Goal: Task Accomplishment & Management: Complete application form

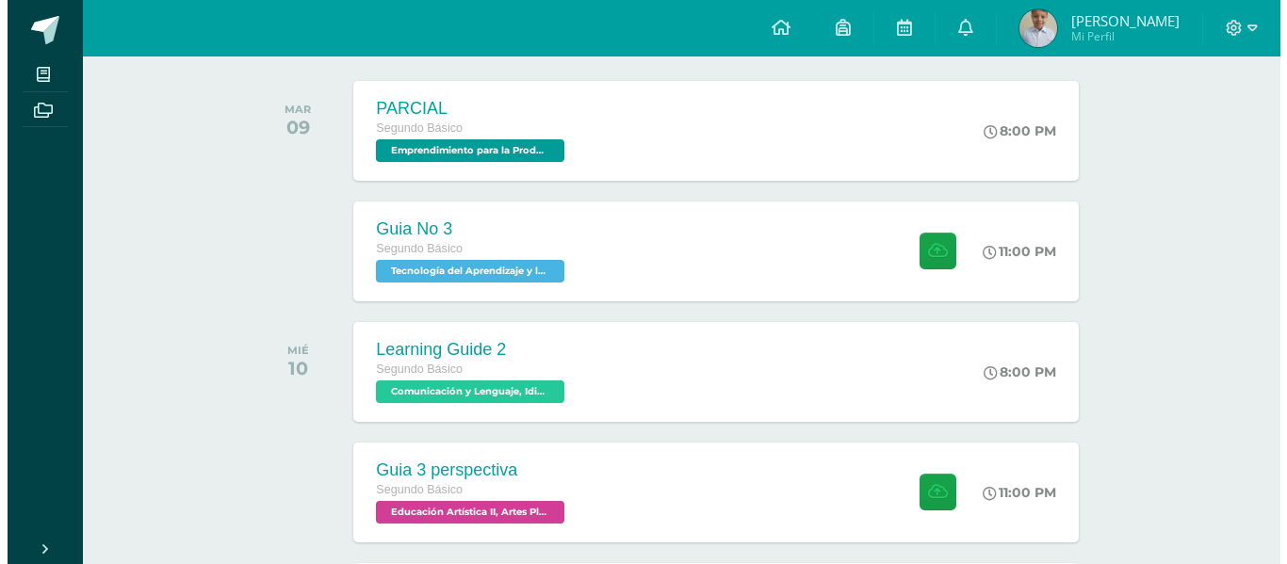
scroll to position [290, 0]
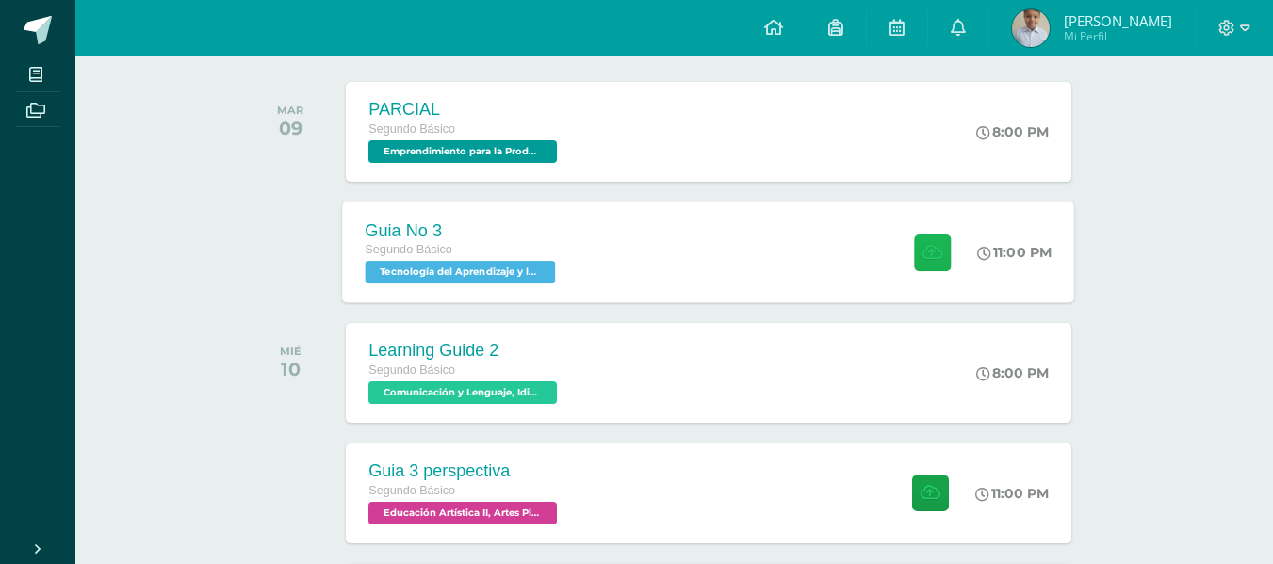
click at [931, 262] on button at bounding box center [932, 252] width 37 height 37
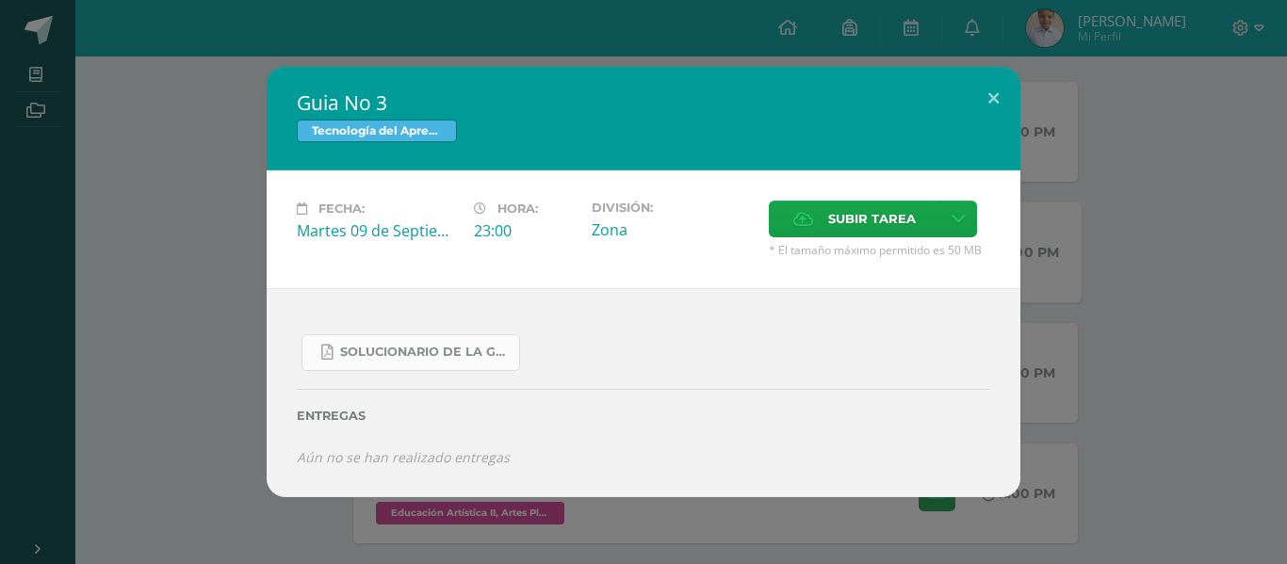
click at [482, 345] on span "SOLUCIONARIO DE LA GUIA 3 FUNCIONES..pdf" at bounding box center [425, 352] width 170 height 15
click at [872, 233] on span "Subir tarea" at bounding box center [872, 219] width 88 height 35
click at [0, 0] on input "Subir tarea" at bounding box center [0, 0] width 0 height 0
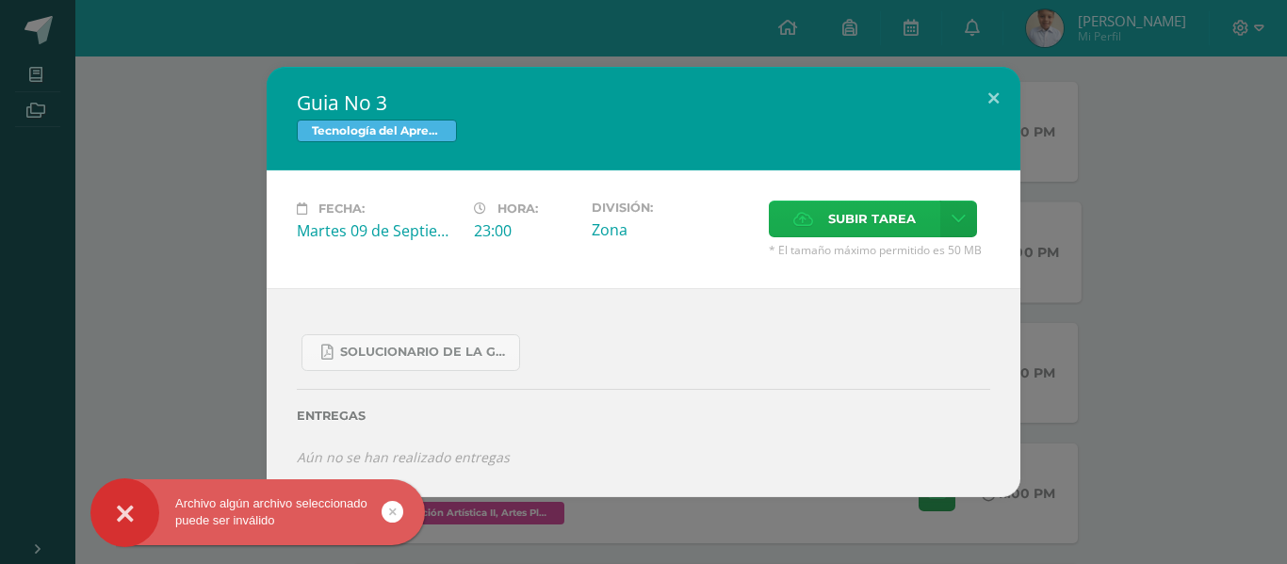
click at [834, 213] on span "Subir tarea" at bounding box center [872, 219] width 88 height 35
click at [0, 0] on input "Subir tarea" at bounding box center [0, 0] width 0 height 0
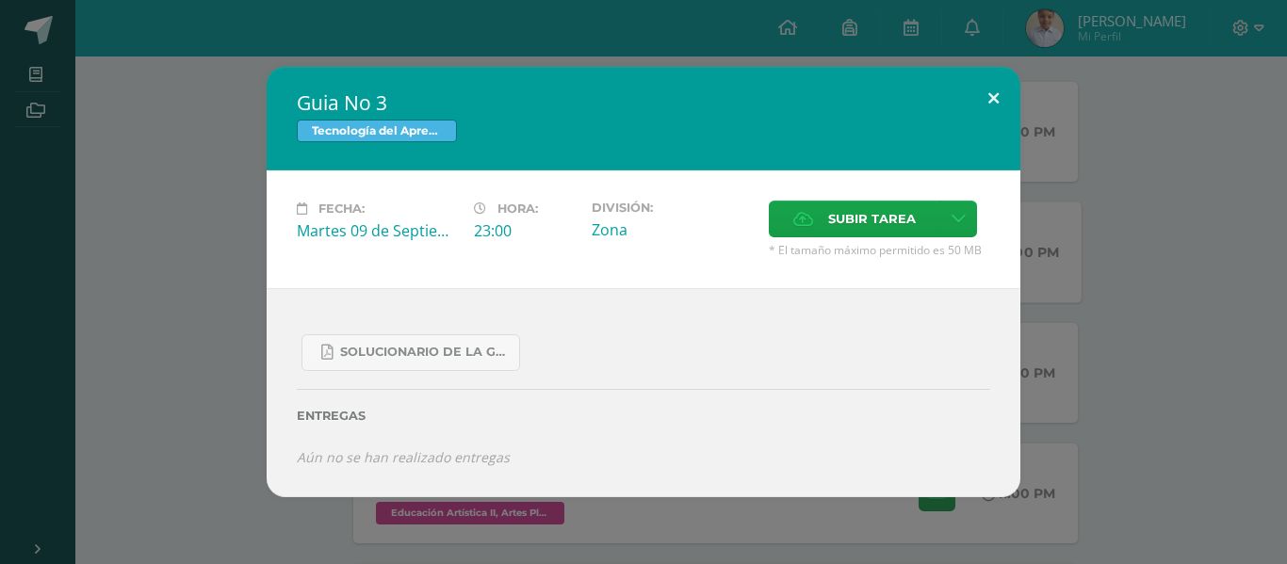
click at [984, 109] on button at bounding box center [993, 99] width 54 height 64
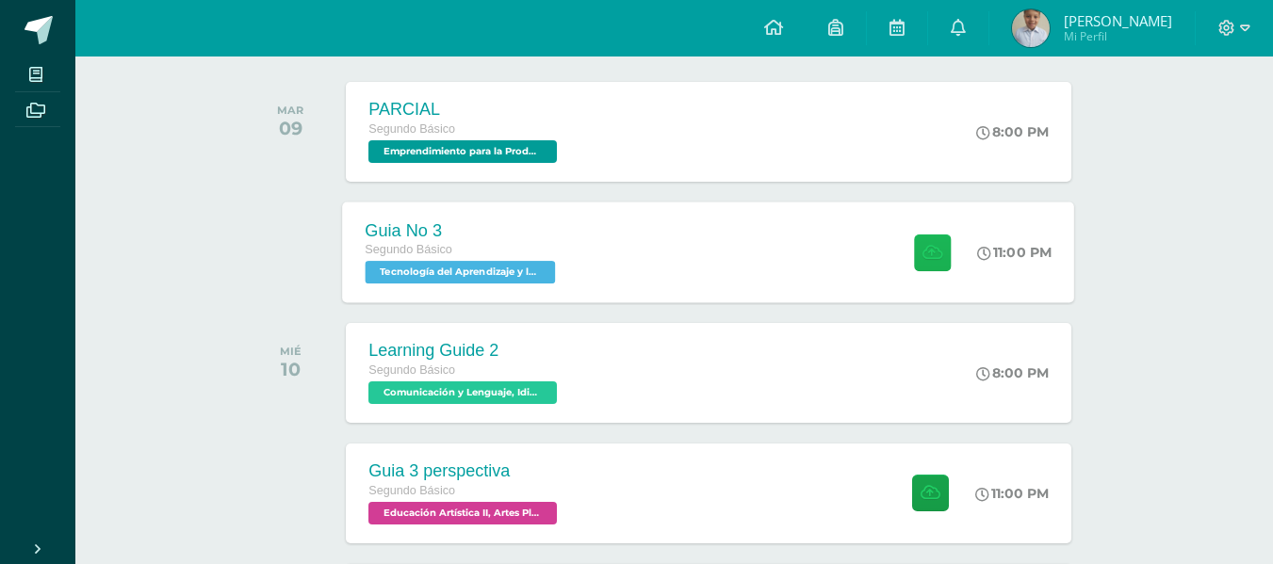
click at [941, 268] on button at bounding box center [932, 252] width 37 height 37
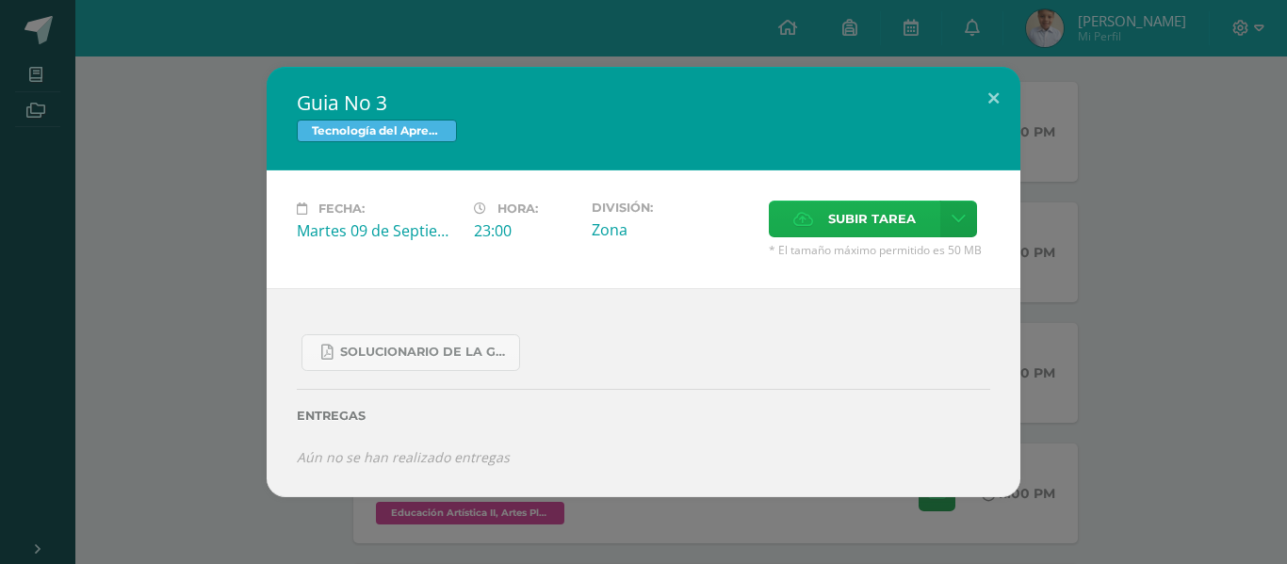
click at [854, 205] on span "Subir tarea" at bounding box center [872, 219] width 88 height 35
click at [0, 0] on input "Subir tarea" at bounding box center [0, 0] width 0 height 0
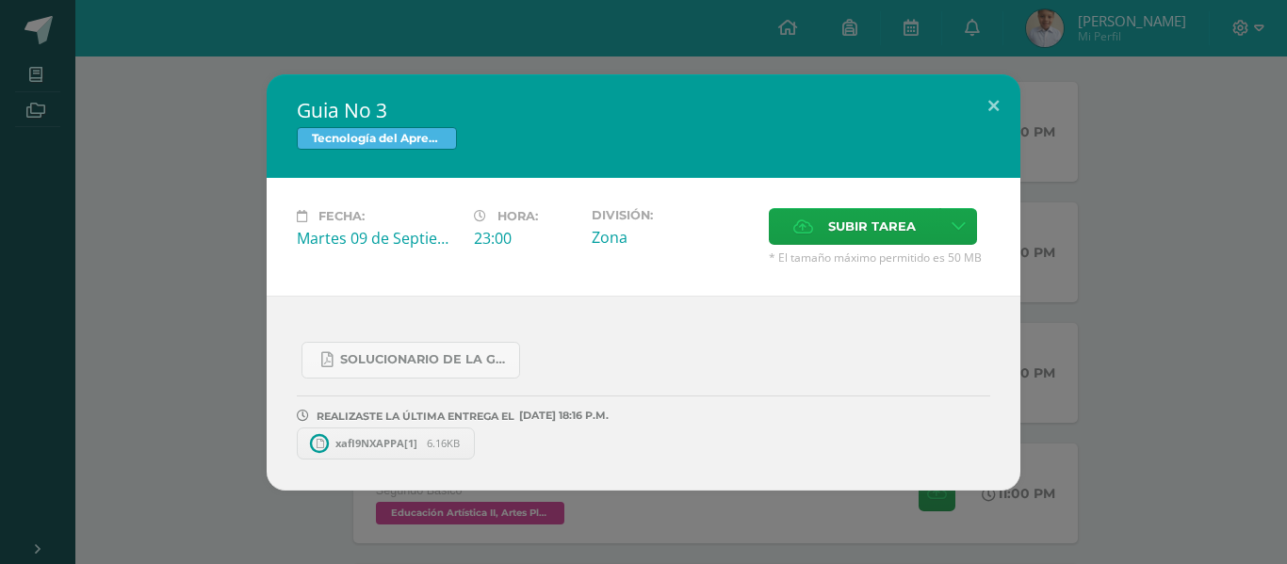
click at [404, 445] on span "xafI9NXAPPA[1]" at bounding box center [376, 443] width 101 height 14
click at [479, 444] on icon at bounding box center [476, 443] width 8 height 13
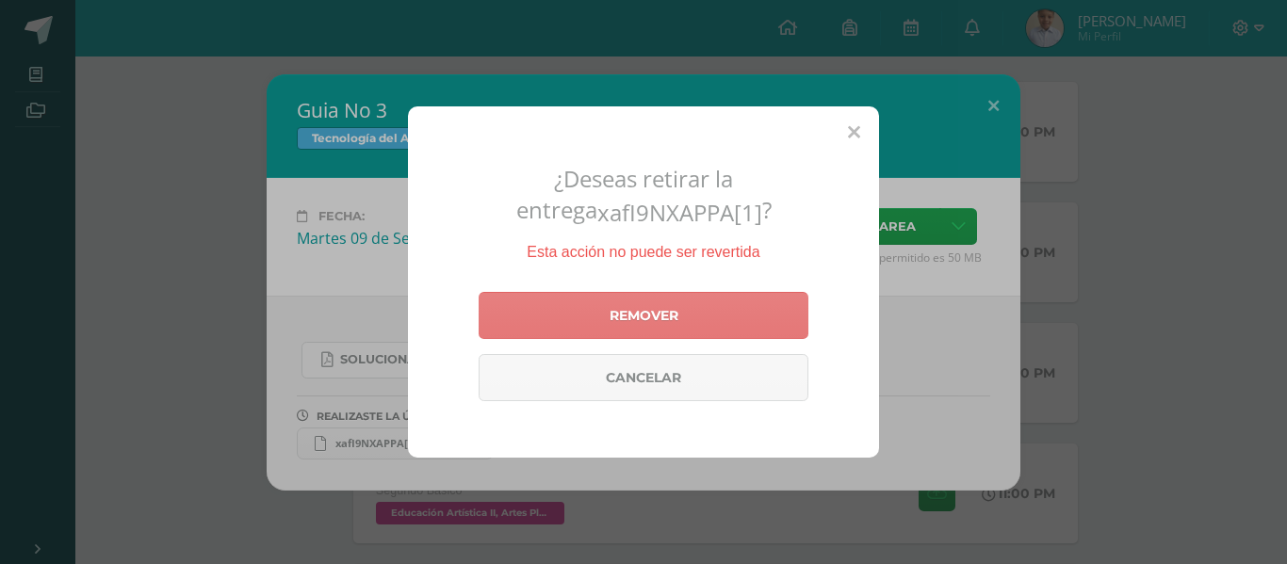
click at [690, 299] on link "Remover" at bounding box center [644, 315] width 330 height 47
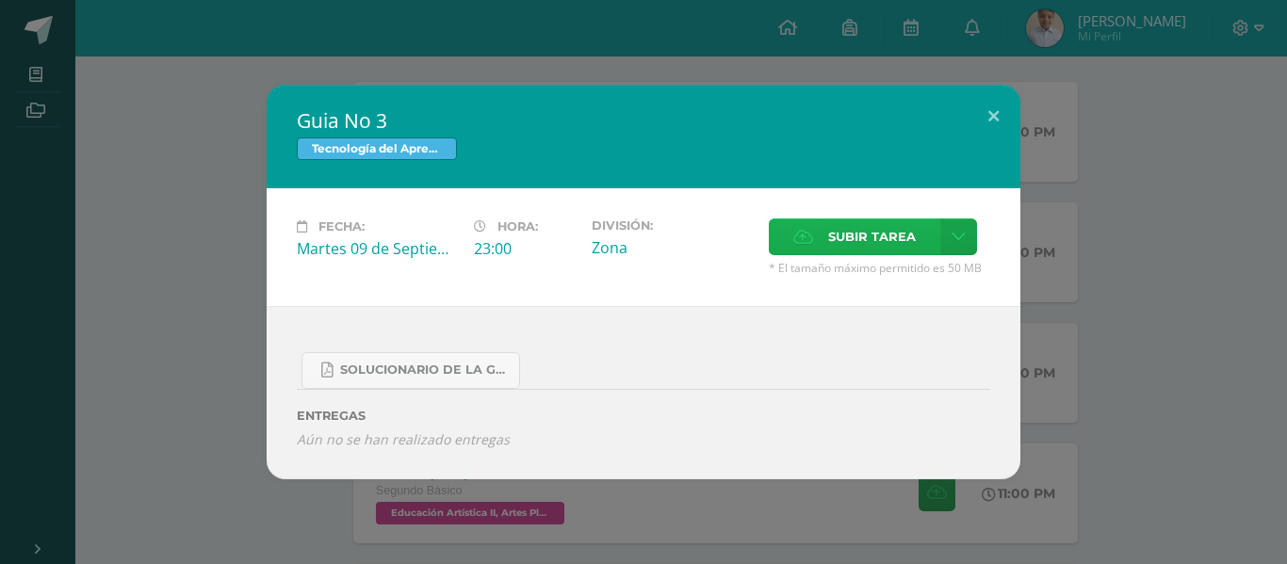
click at [805, 250] on label "Subir tarea" at bounding box center [854, 237] width 171 height 37
click at [0, 0] on input "Subir tarea" at bounding box center [0, 0] width 0 height 0
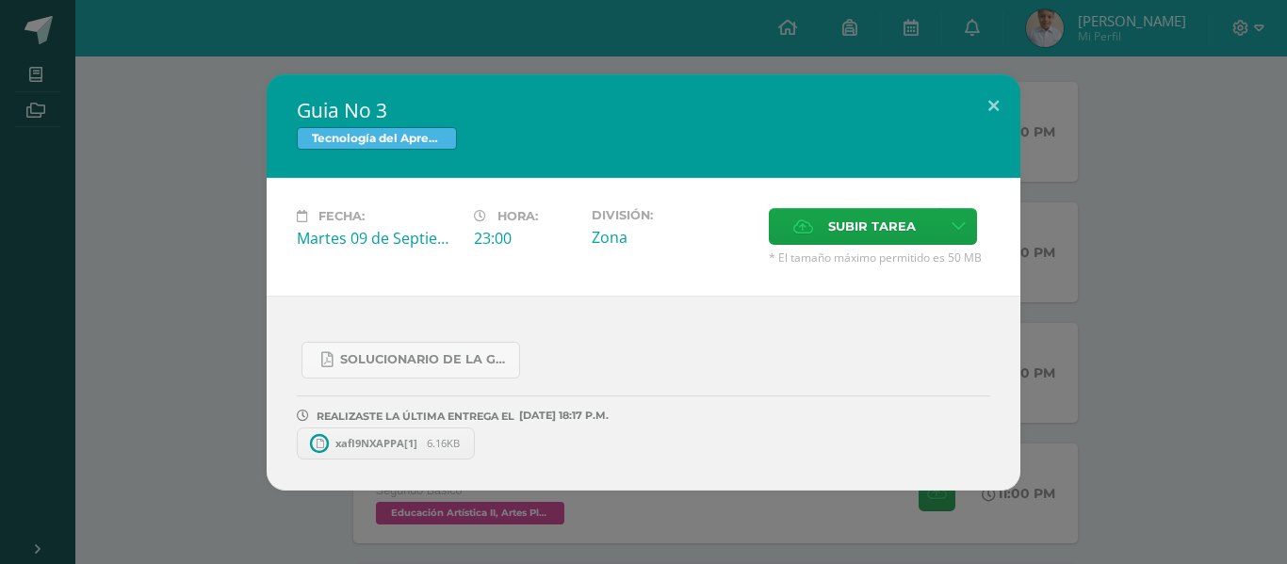
click at [462, 444] on link "xafI9NXAPPA[1] 6.16KB" at bounding box center [386, 444] width 178 height 32
click at [480, 445] on icon at bounding box center [476, 443] width 8 height 13
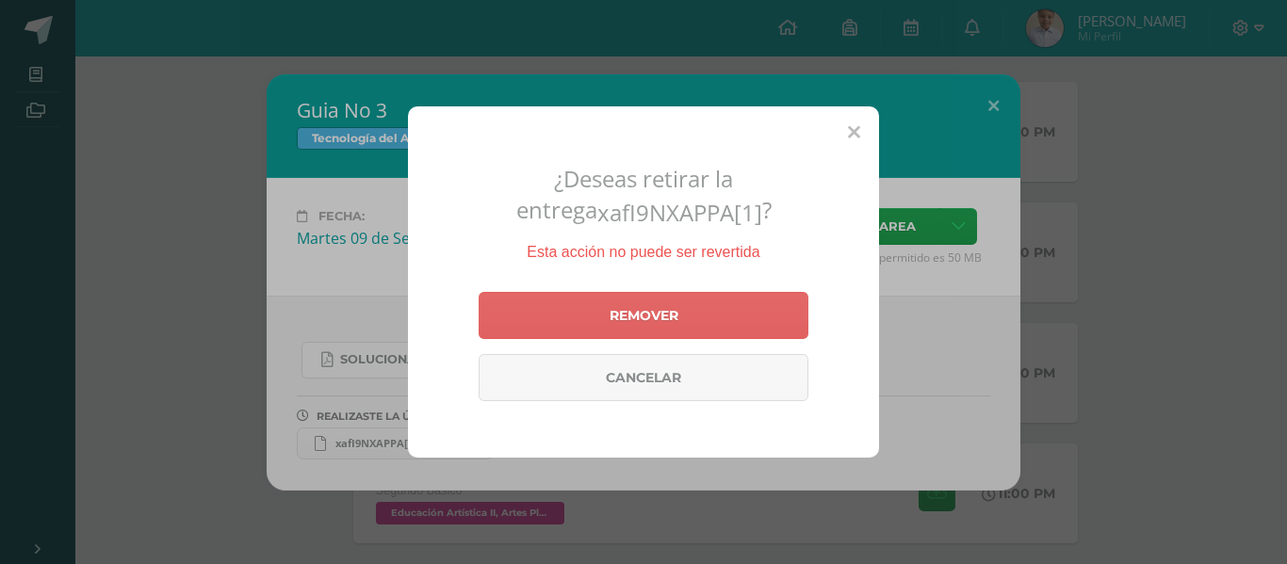
click at [743, 344] on div "Remover Cancelar" at bounding box center [644, 346] width 330 height 124
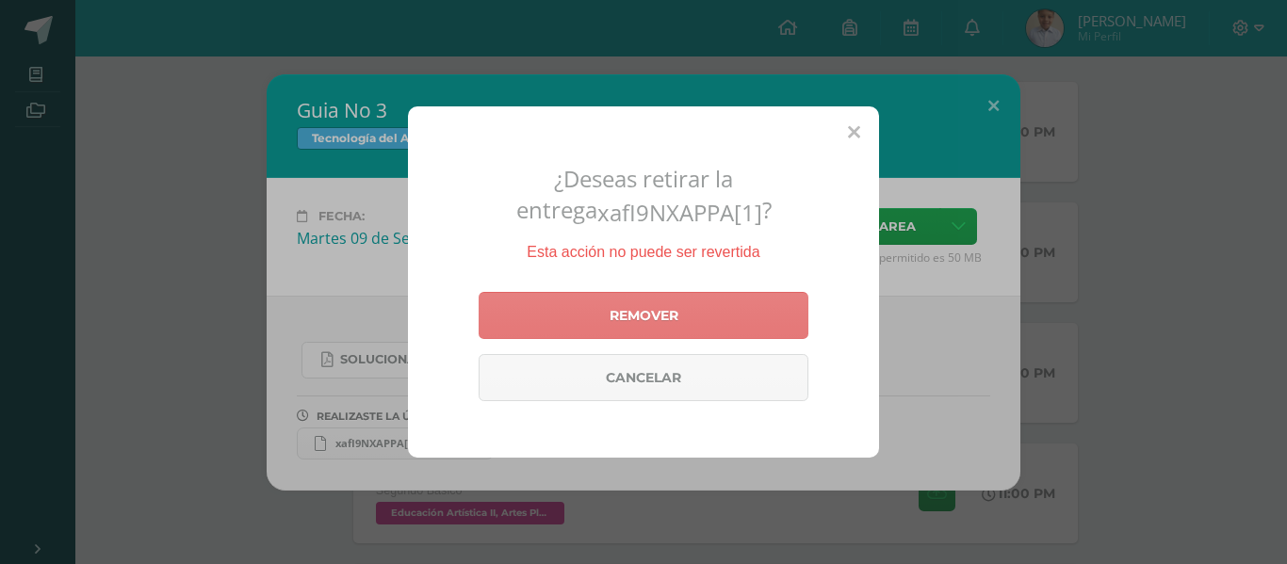
click at [744, 332] on link "Remover" at bounding box center [644, 315] width 330 height 47
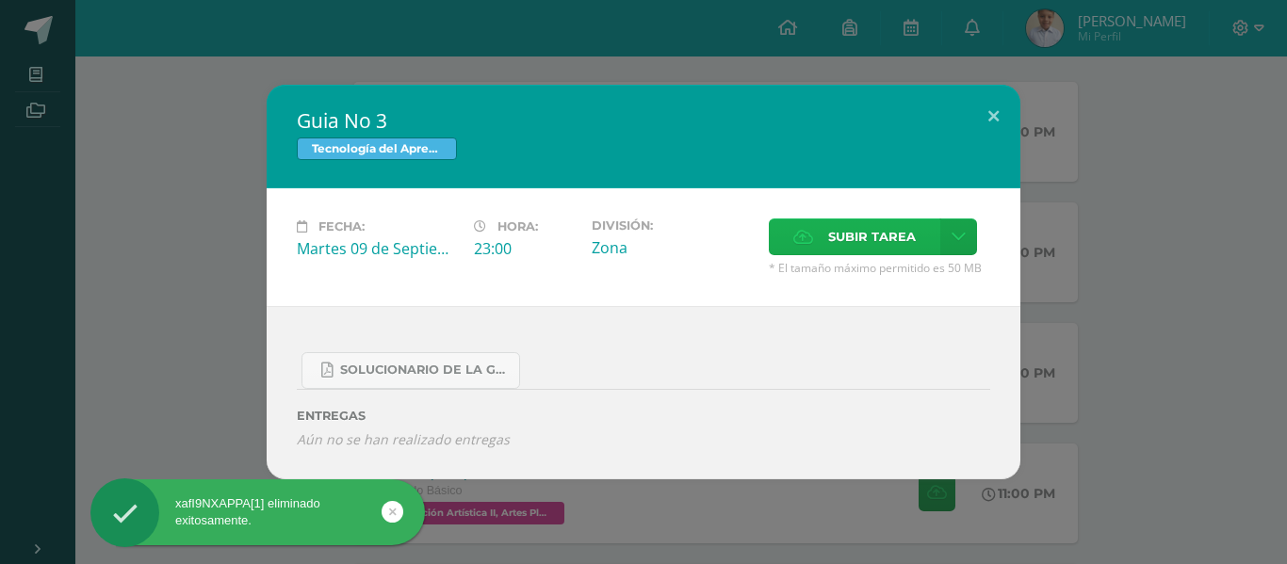
click at [846, 220] on span "Subir tarea" at bounding box center [872, 236] width 88 height 35
click at [0, 0] on input "Subir tarea" at bounding box center [0, 0] width 0 height 0
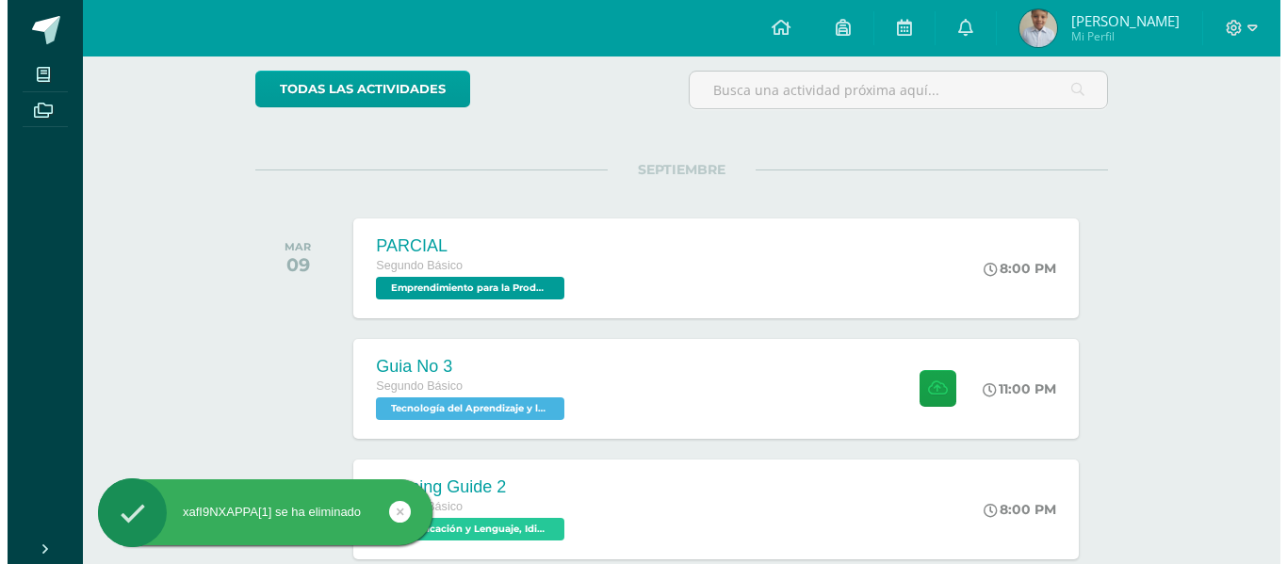
scroll to position [157, 0]
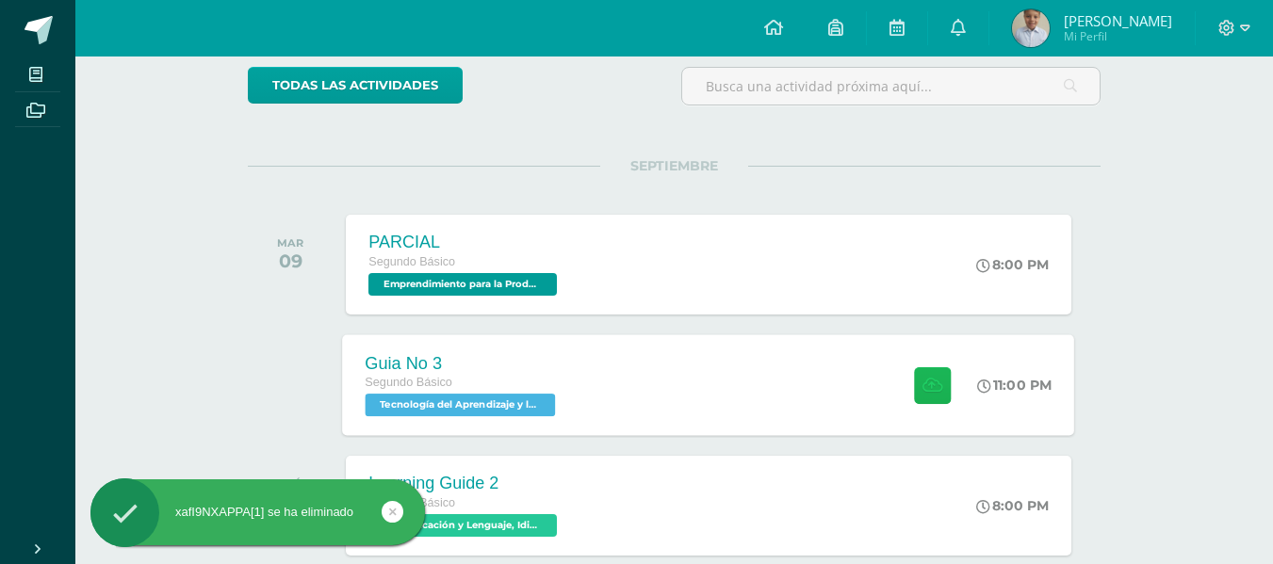
click at [924, 395] on button at bounding box center [932, 384] width 37 height 37
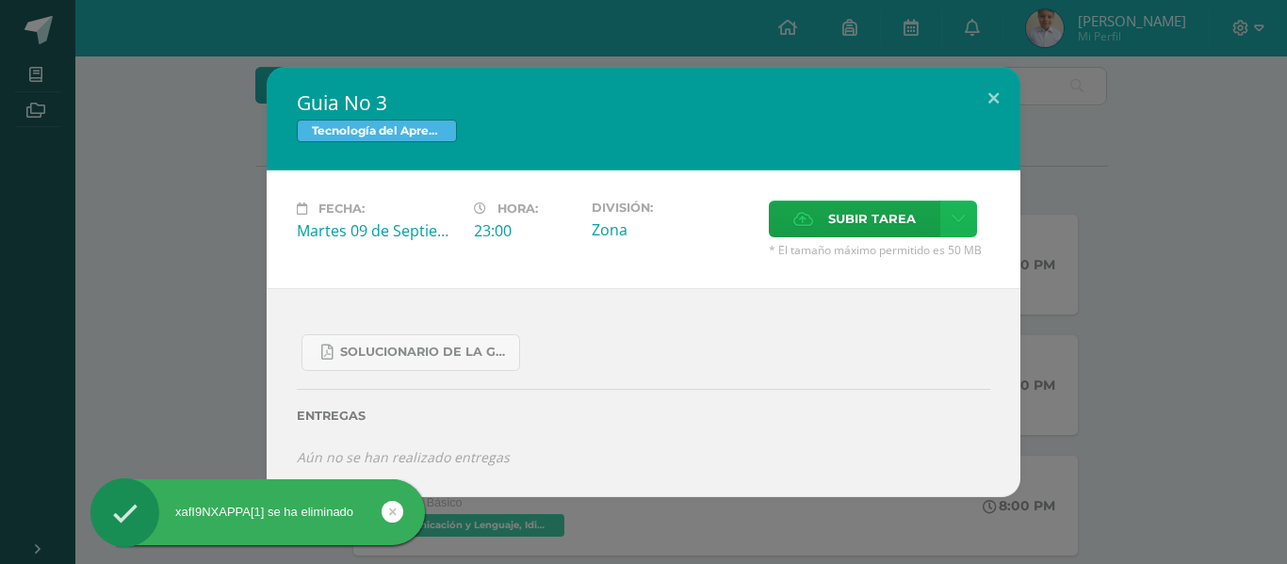
click at [959, 226] on icon at bounding box center [958, 219] width 14 height 16
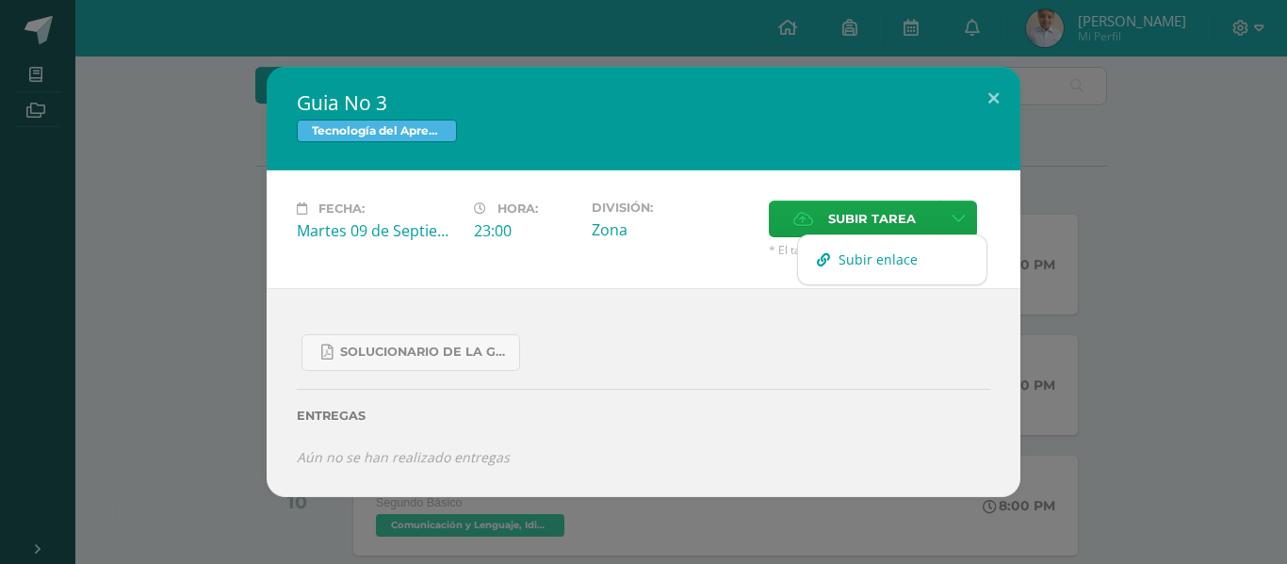
click at [924, 247] on link "Subir enlace" at bounding box center [892, 259] width 188 height 29
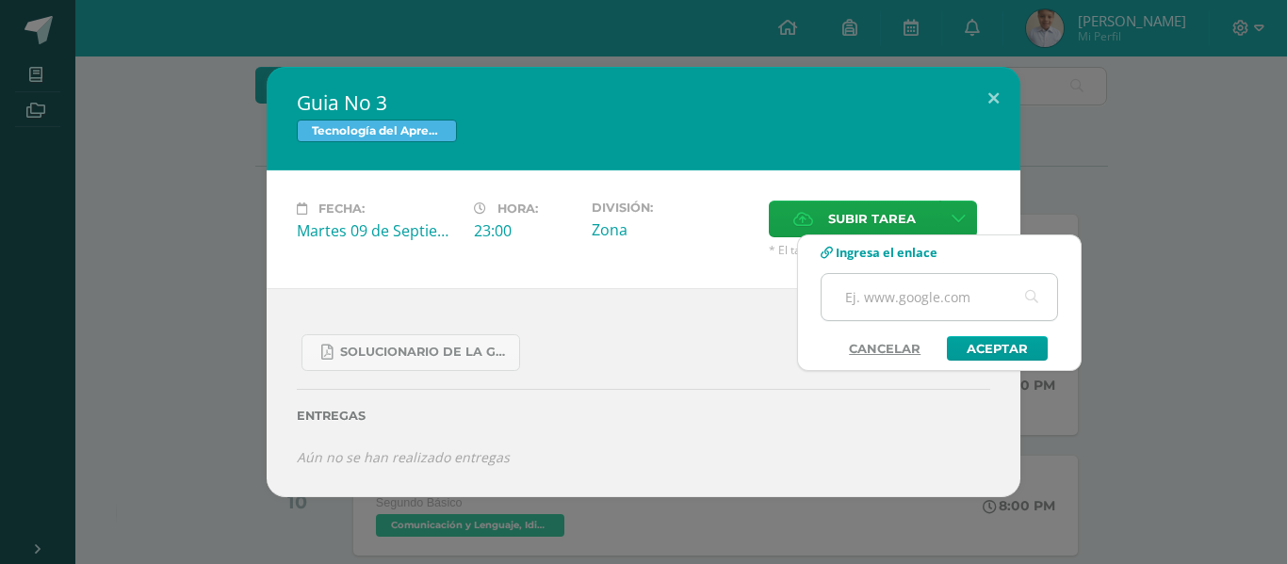
click at [948, 301] on input "text" at bounding box center [938, 297] width 235 height 46
paste input "https://youtu.be/xafI9NXAPPA"
type input "https://youtu.be/xafI9NXAPPA"
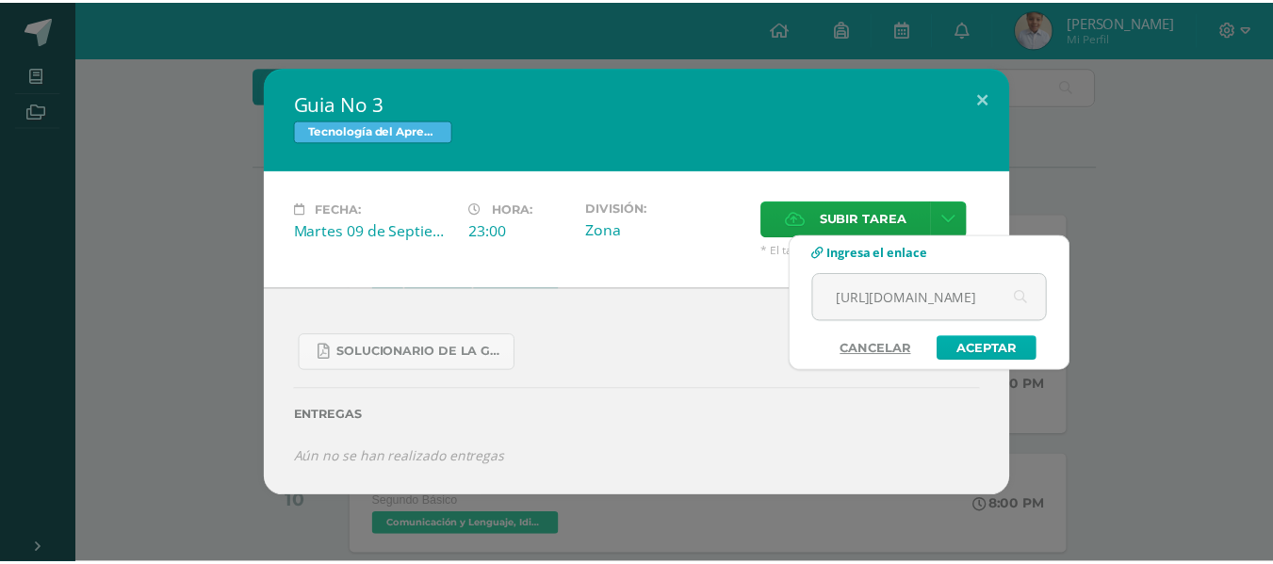
scroll to position [0, 0]
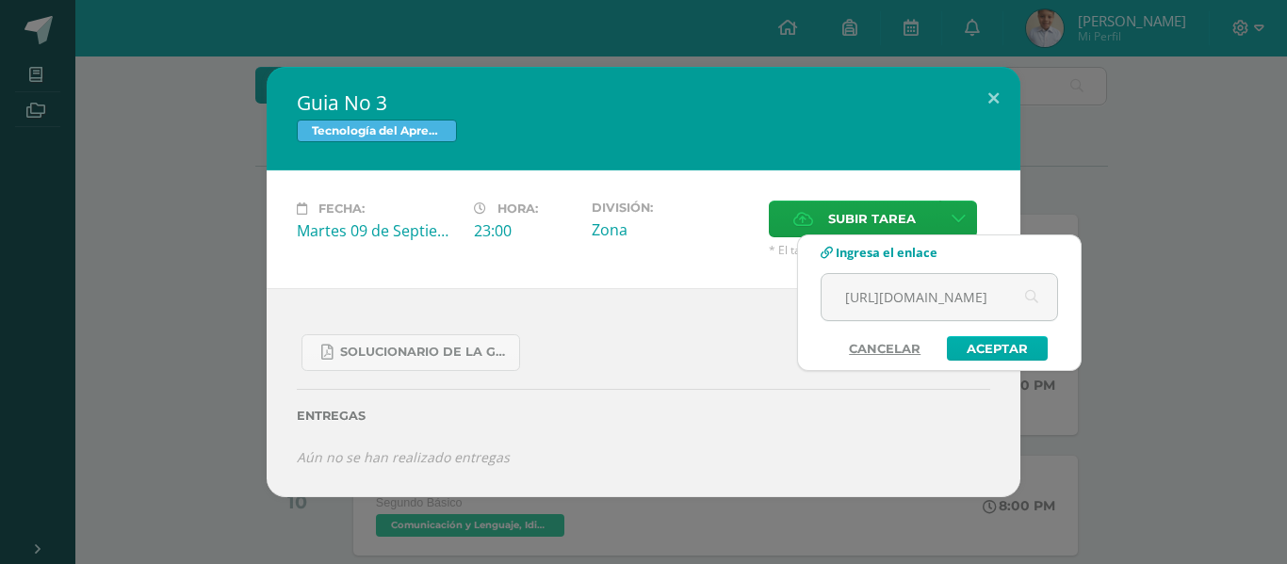
click at [989, 340] on link "Aceptar" at bounding box center [997, 348] width 101 height 24
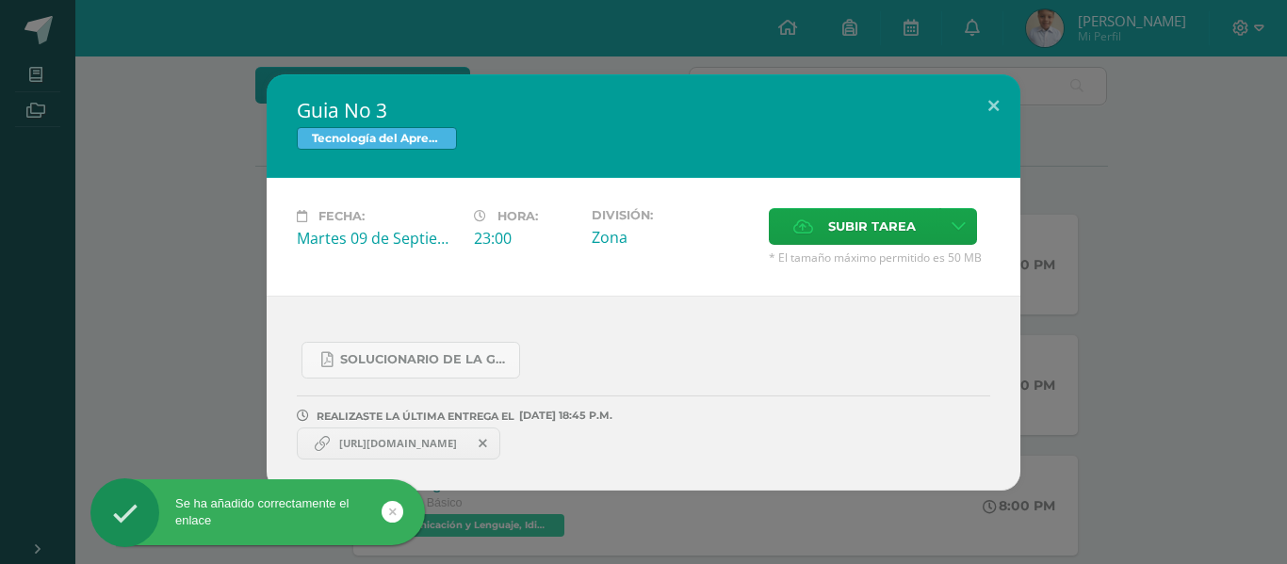
click at [348, 447] on span "https://youtu.be/xafI9NXAPPA" at bounding box center [398, 443] width 137 height 15
click at [380, 445] on span "https://youtu.be/xafI9NXAPPA" at bounding box center [398, 443] width 137 height 15
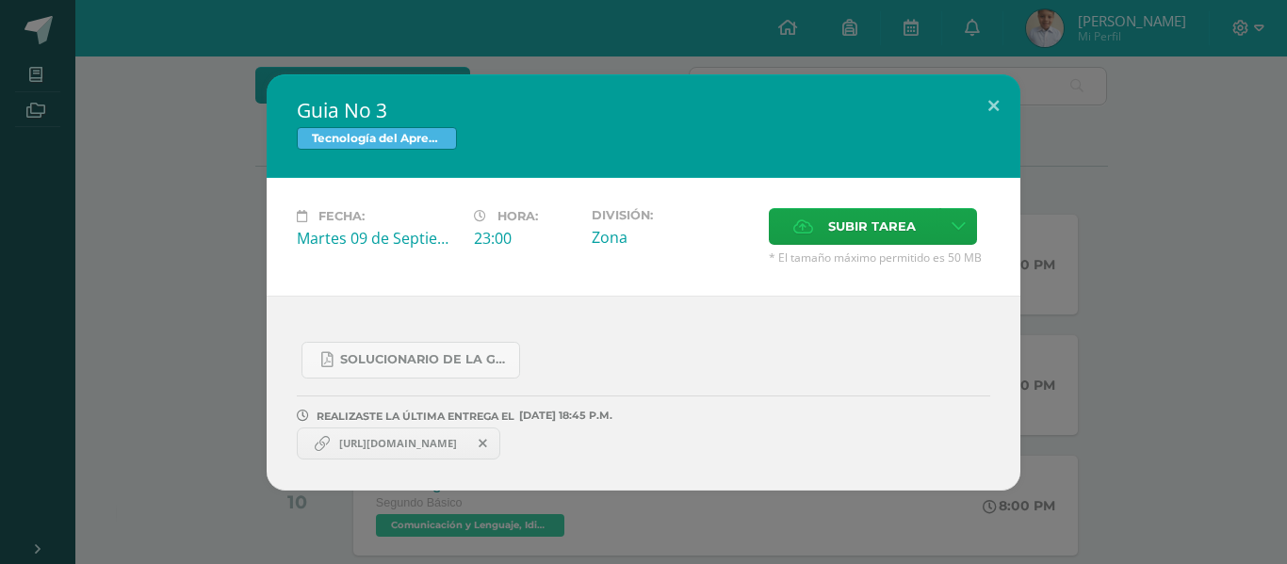
click at [380, 445] on span "https://youtu.be/xafI9NXAPPA" at bounding box center [398, 443] width 137 height 15
copy link "https://youtu.be/xafI9NXAPPA"
click at [1248, 242] on div "Guia No 3 Tecnología del Aprendizaje y la Comunicación (Informática) Fecha: Mar…" at bounding box center [644, 282] width 1272 height 416
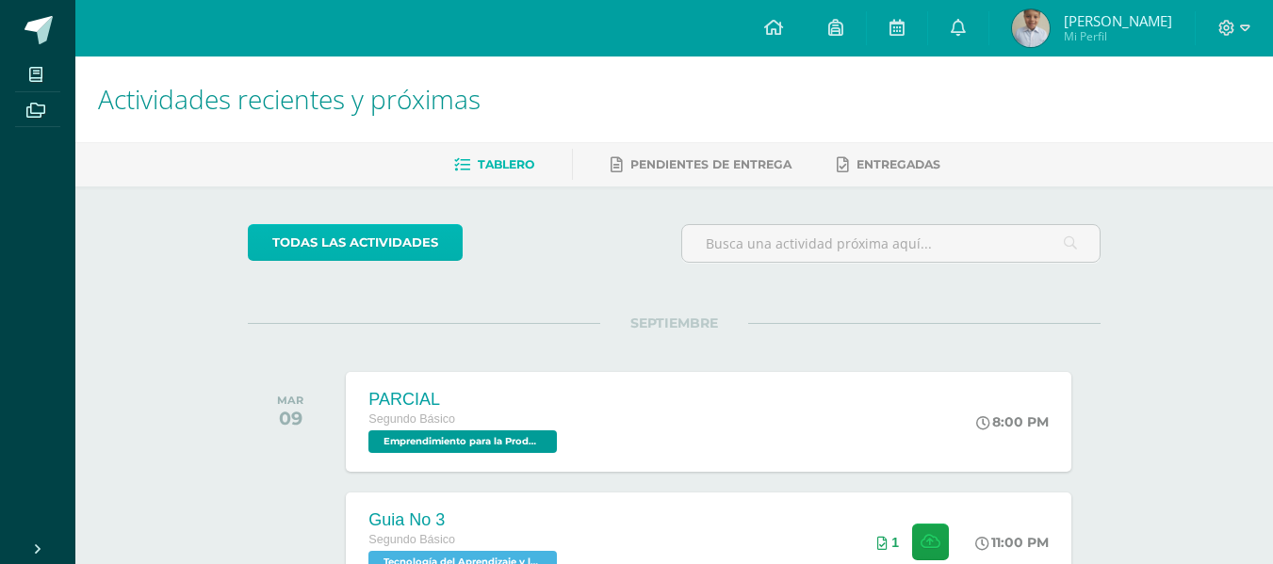
click at [393, 245] on link "todas las Actividades" at bounding box center [355, 242] width 215 height 37
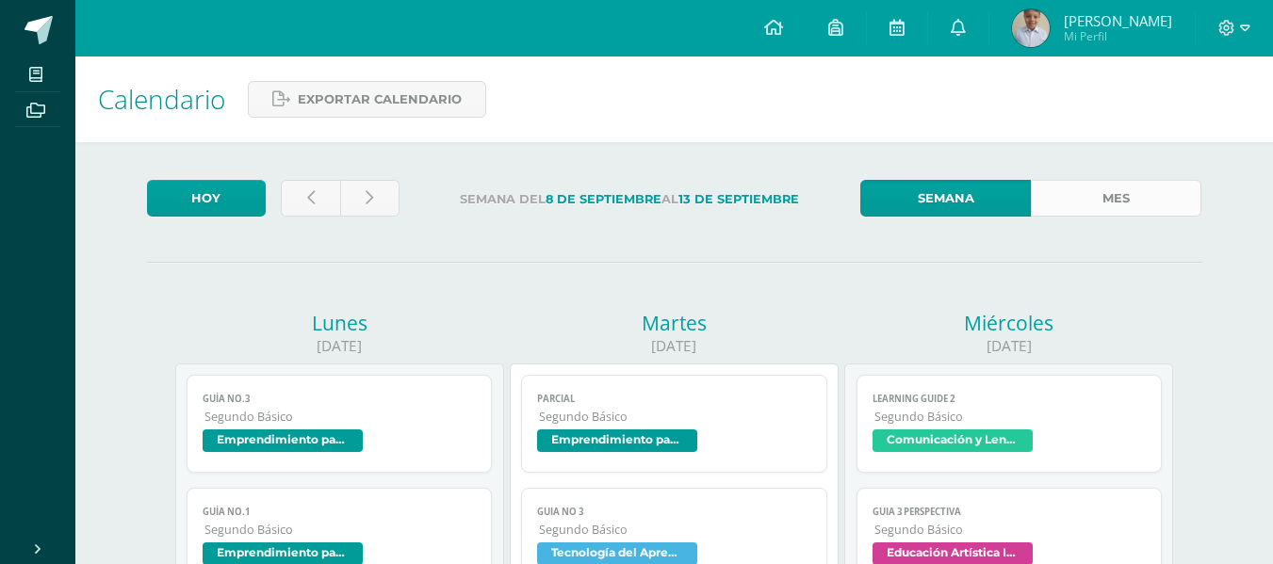
click at [1149, 203] on link "Mes" at bounding box center [1116, 198] width 170 height 37
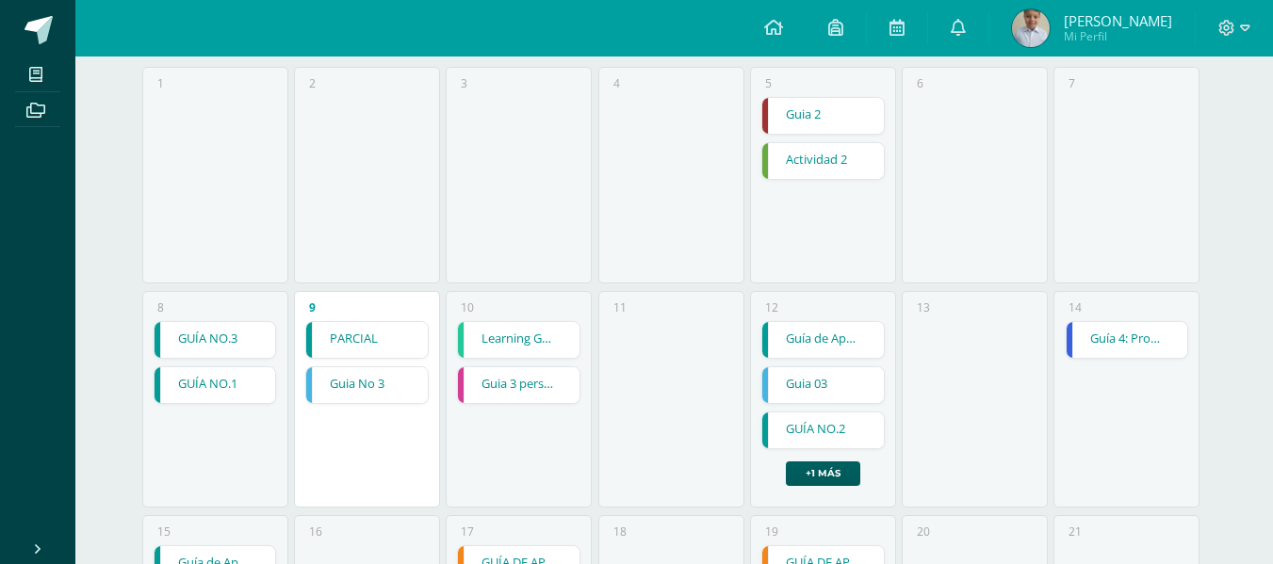
scroll to position [274, 0]
click at [988, 19] on link at bounding box center [958, 28] width 60 height 57
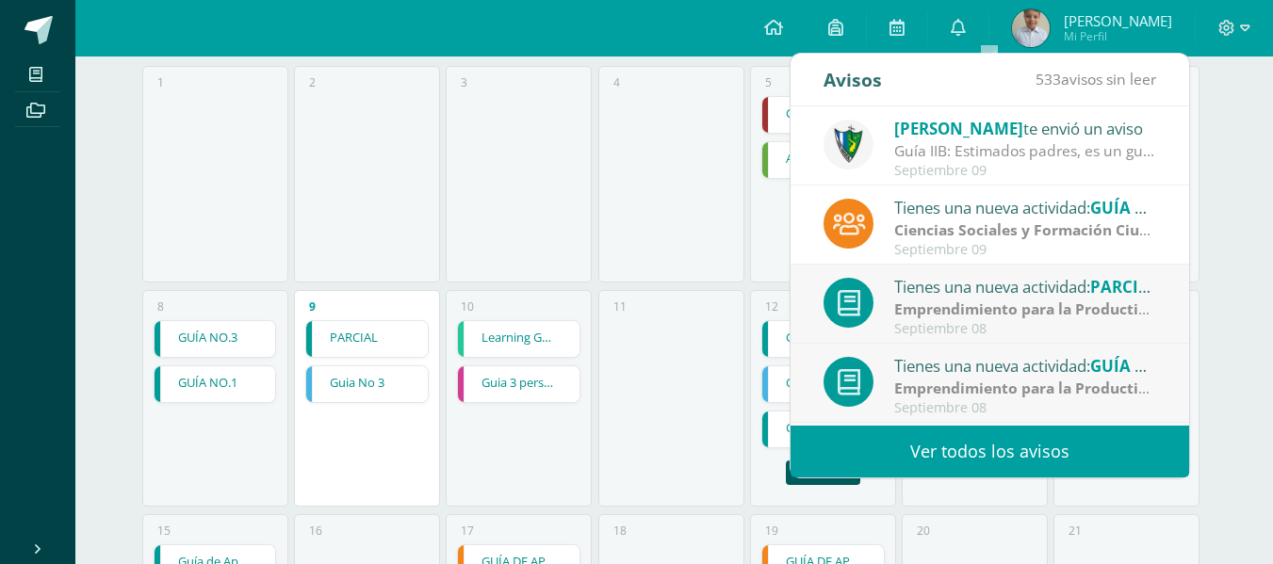
click at [1026, 433] on link "Ver todos los avisos" at bounding box center [989, 452] width 398 height 52
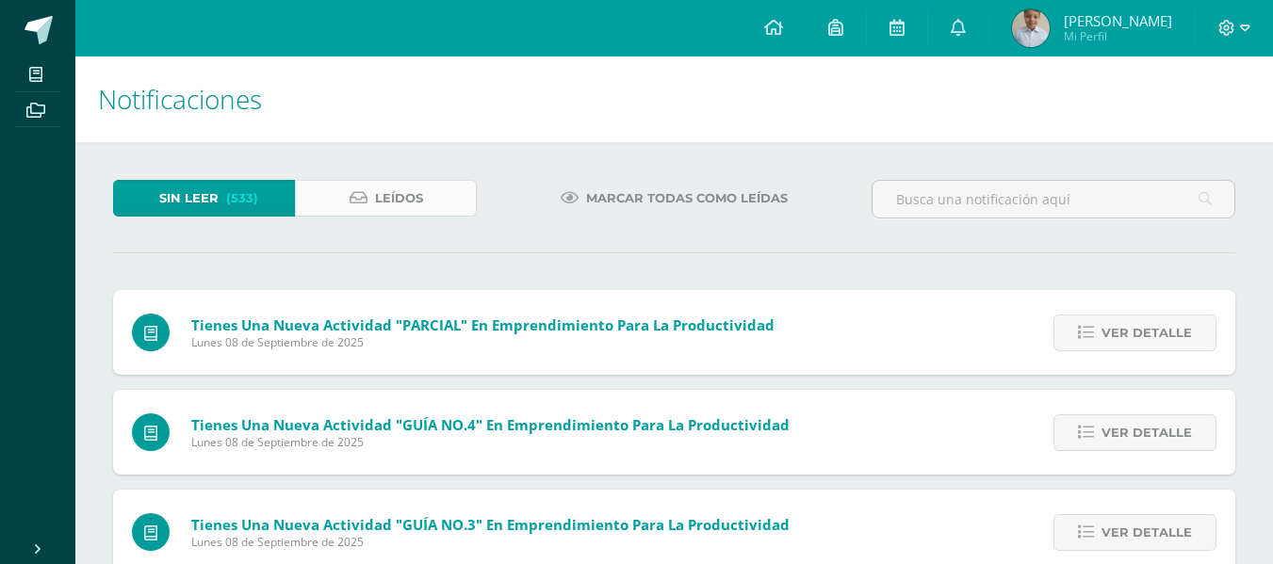
click at [363, 187] on link "Leídos" at bounding box center [386, 198] width 182 height 37
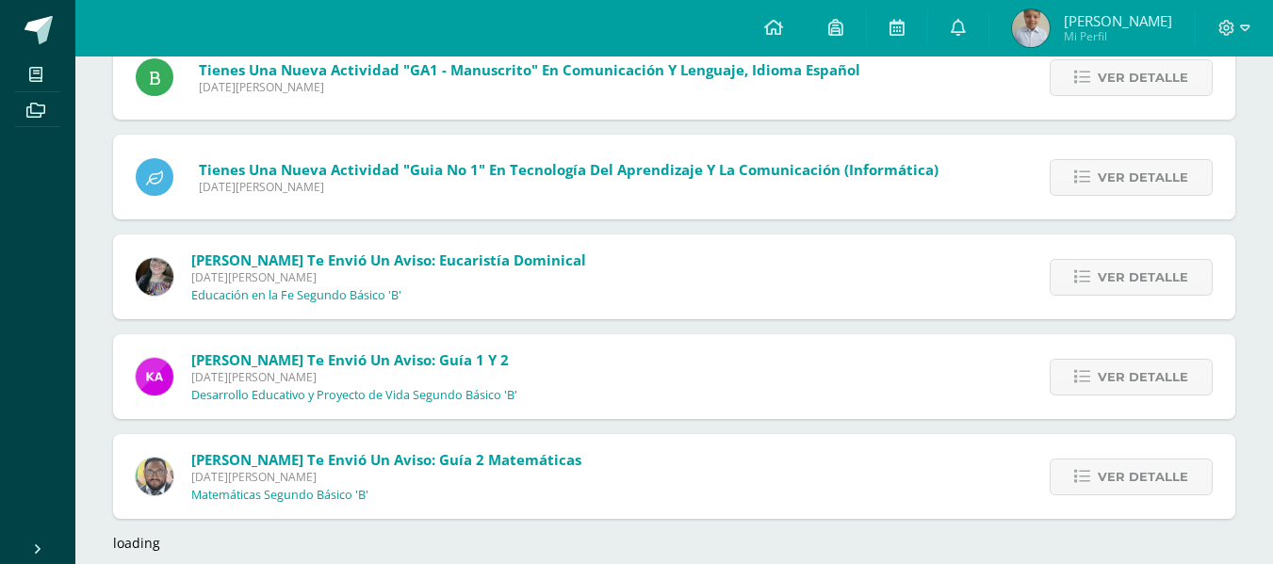
scroll to position [2777, 0]
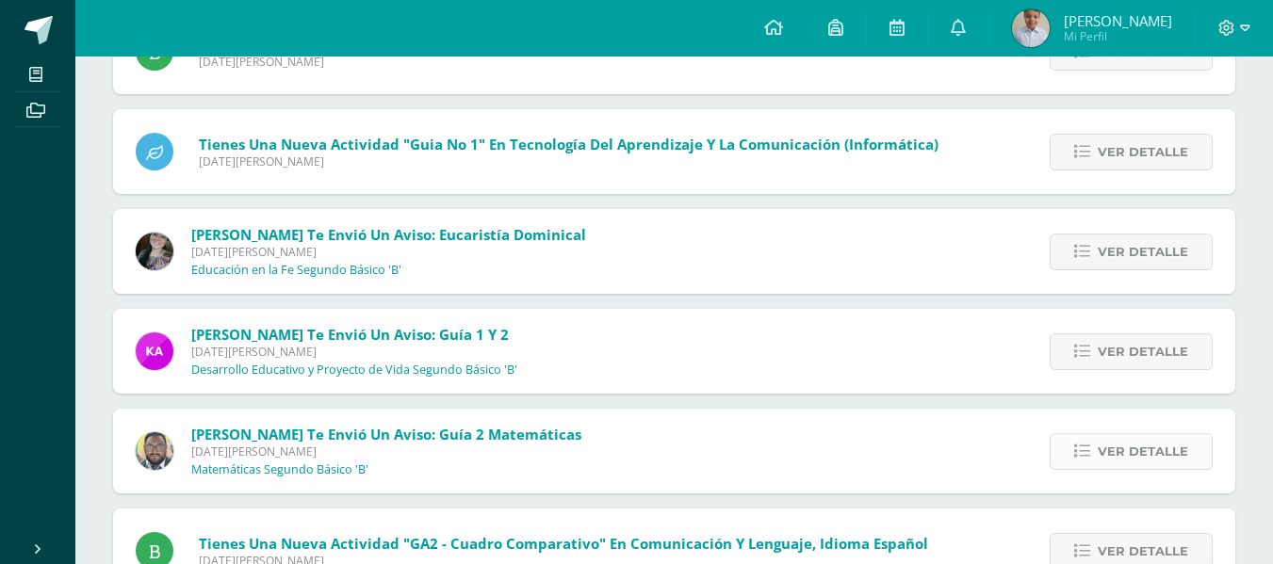
click at [1114, 460] on span "Ver detalle" at bounding box center [1142, 451] width 90 height 35
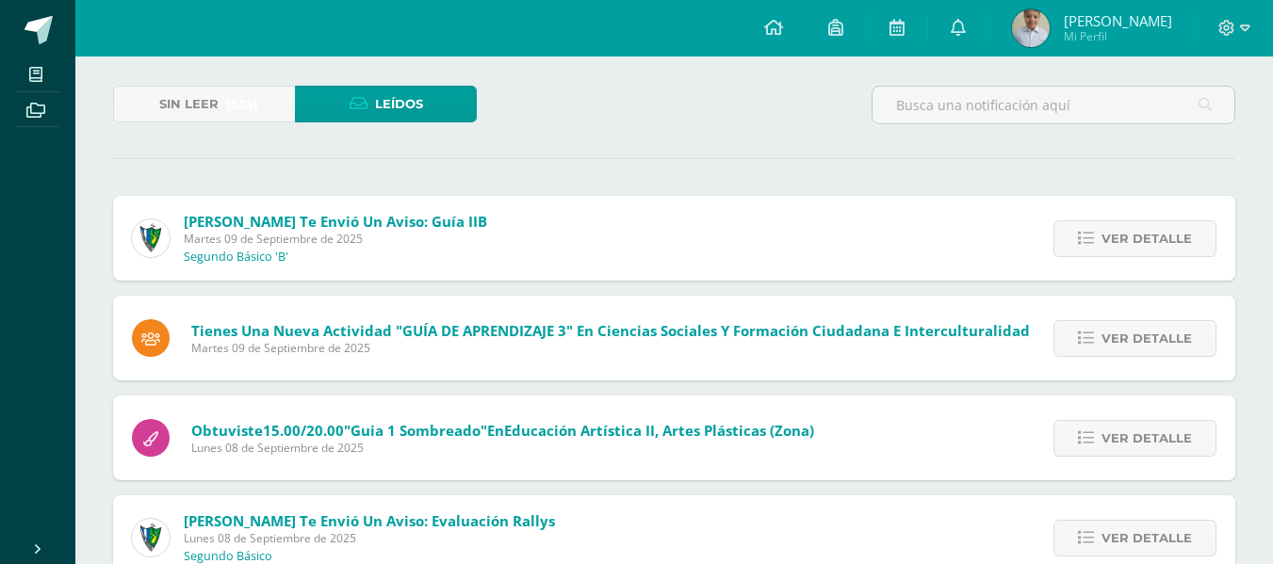
scroll to position [0, 0]
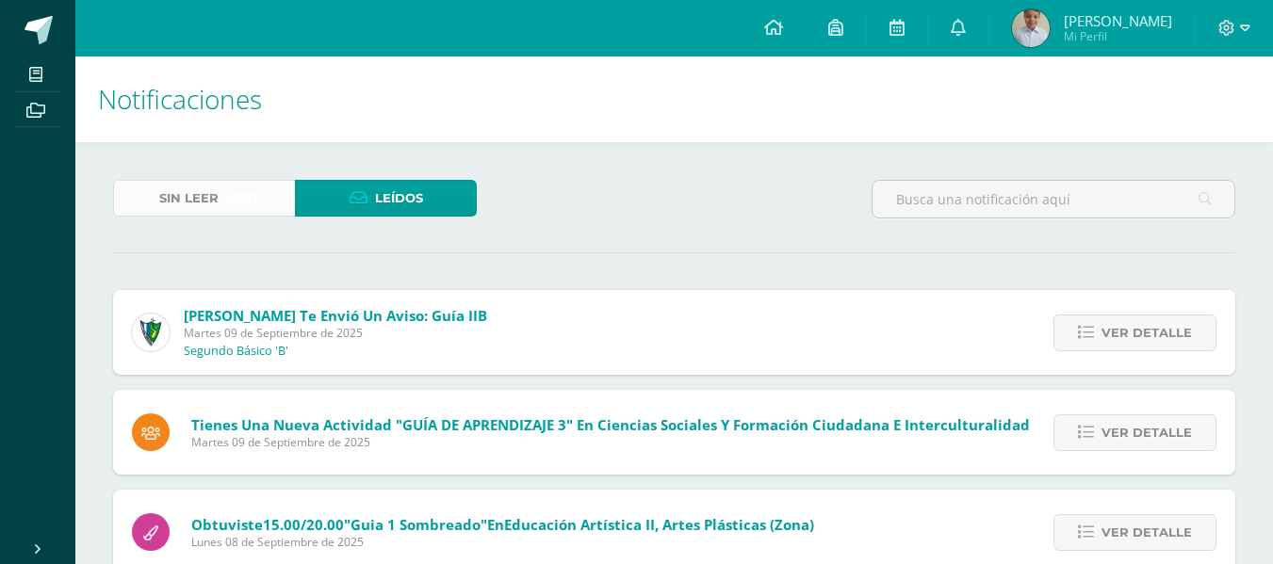
click at [238, 213] on span "(533)" at bounding box center [242, 198] width 32 height 35
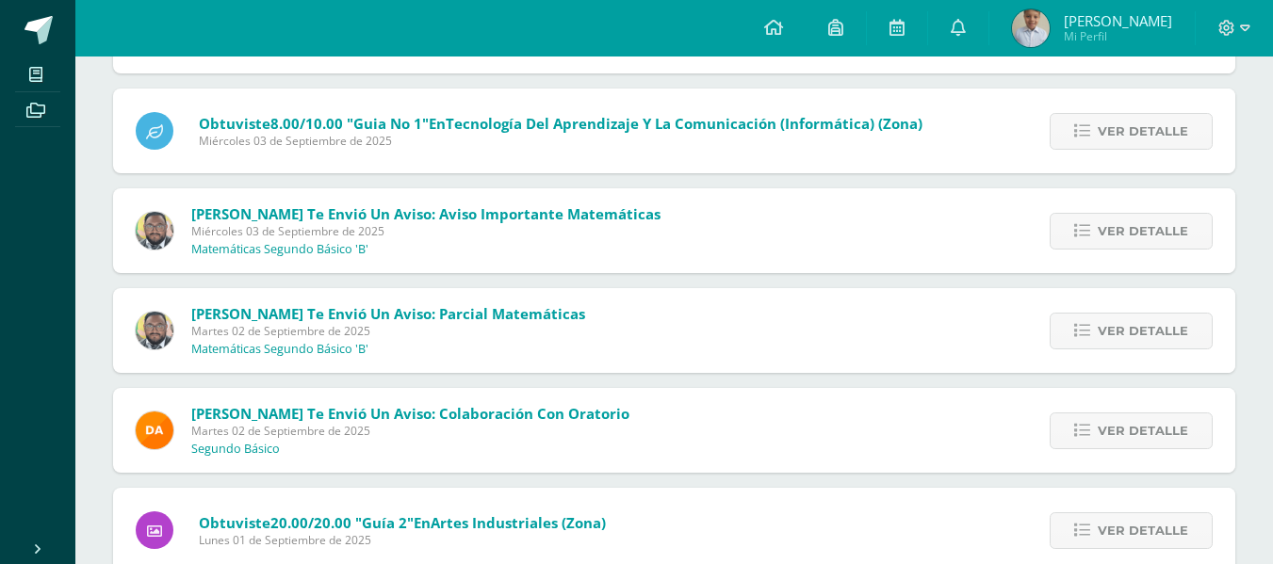
scroll to position [2400, 0]
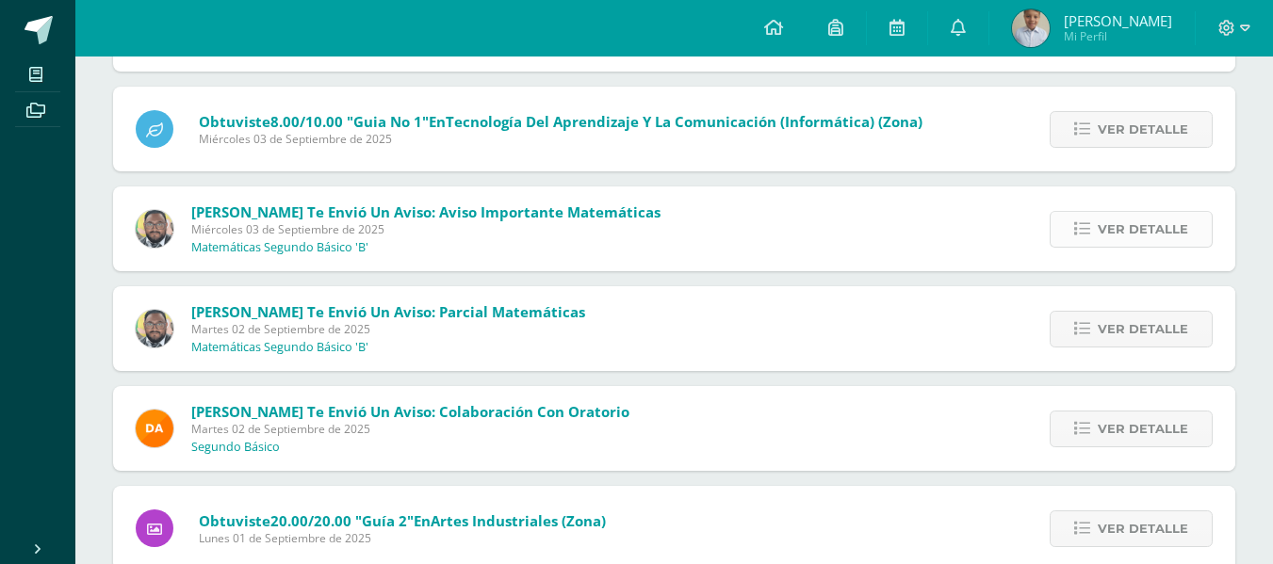
click at [1148, 230] on span "Ver detalle" at bounding box center [1142, 229] width 90 height 35
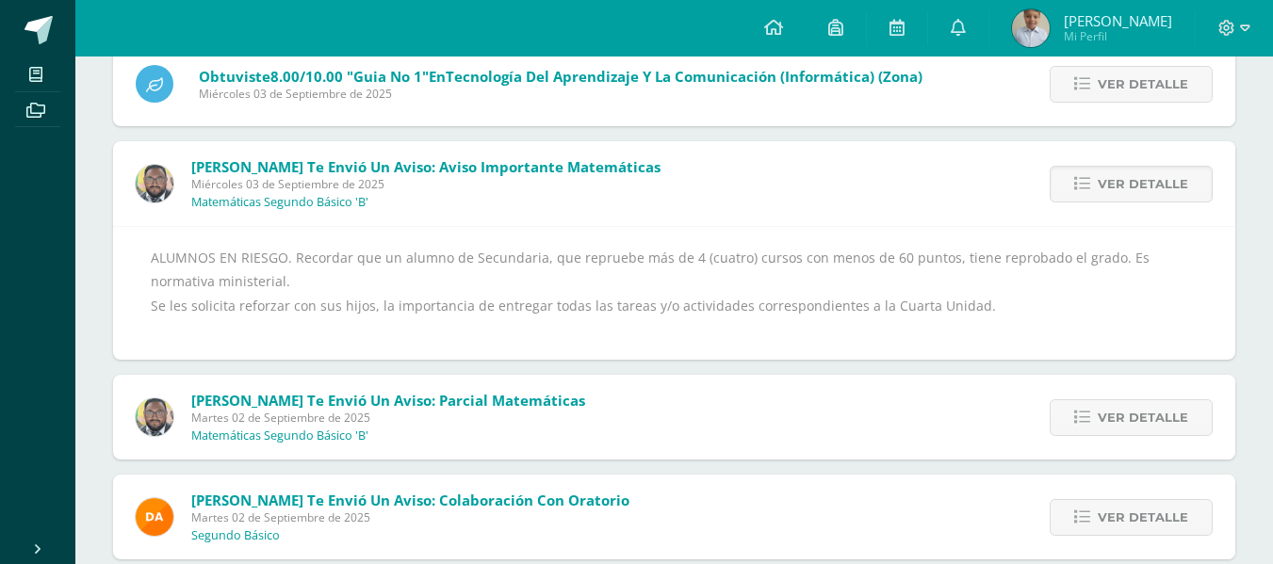
scroll to position [2446, 0]
click at [1104, 404] on span "Ver detalle" at bounding box center [1142, 416] width 90 height 35
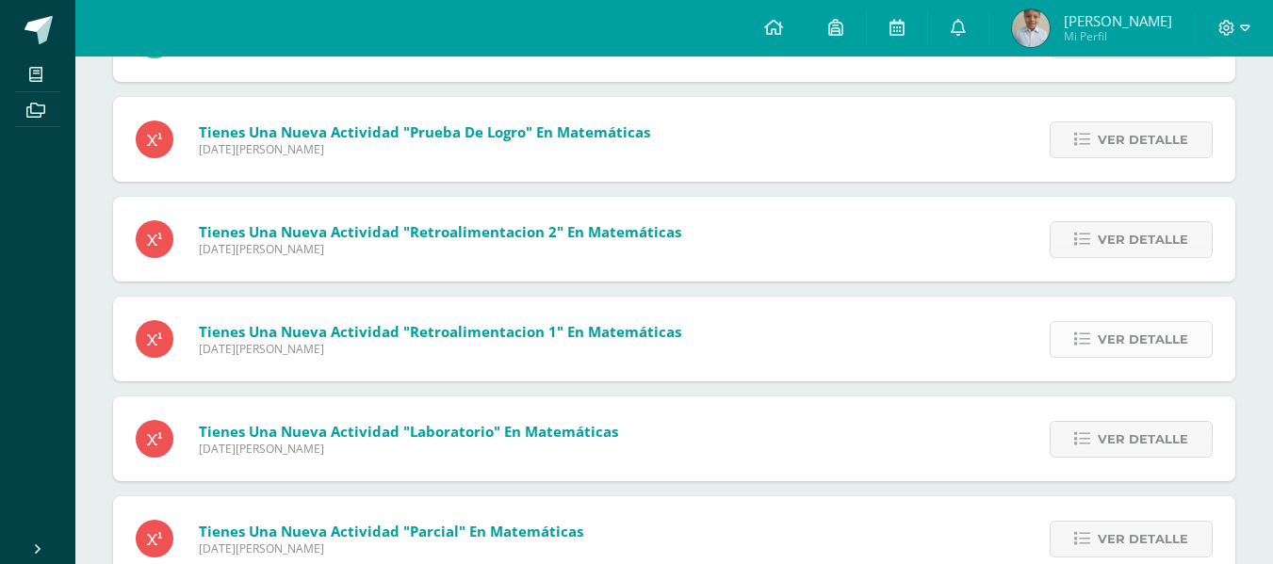
scroll to position [5263, 0]
click at [1122, 249] on span "Ver detalle" at bounding box center [1142, 238] width 90 height 35
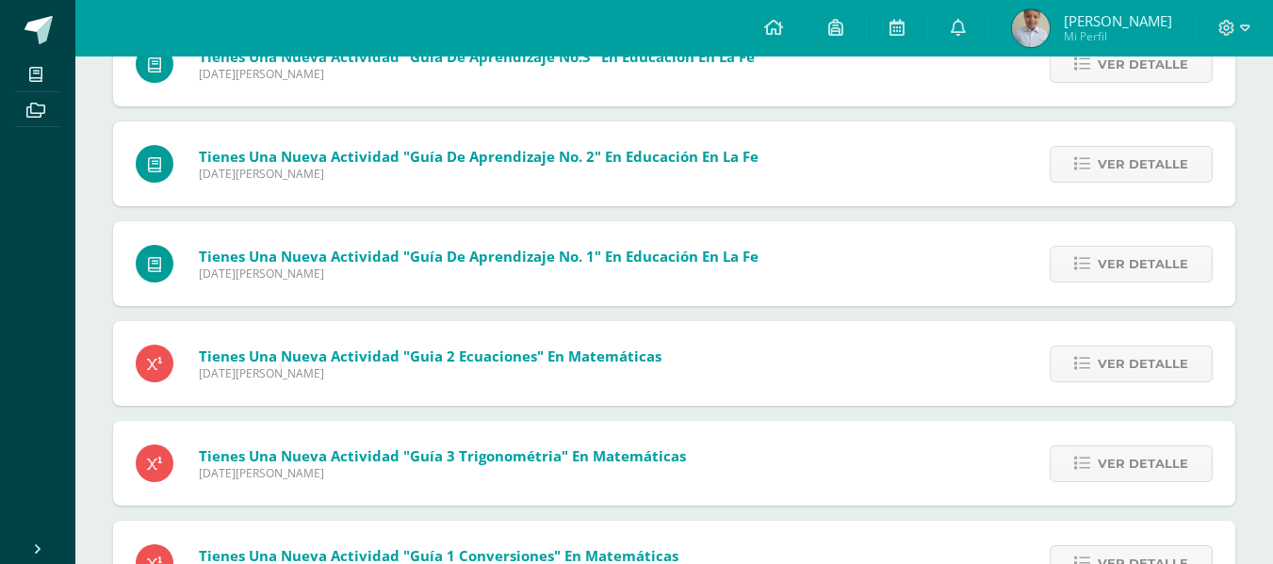
scroll to position [5585, 0]
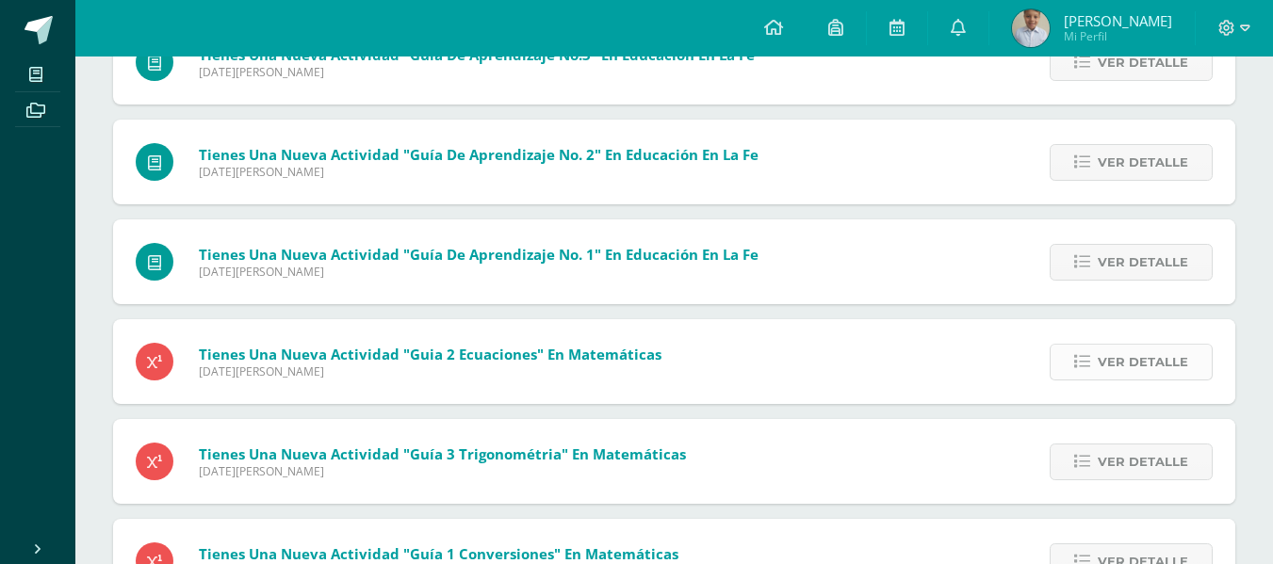
click at [1097, 378] on link "Ver detalle" at bounding box center [1130, 362] width 163 height 37
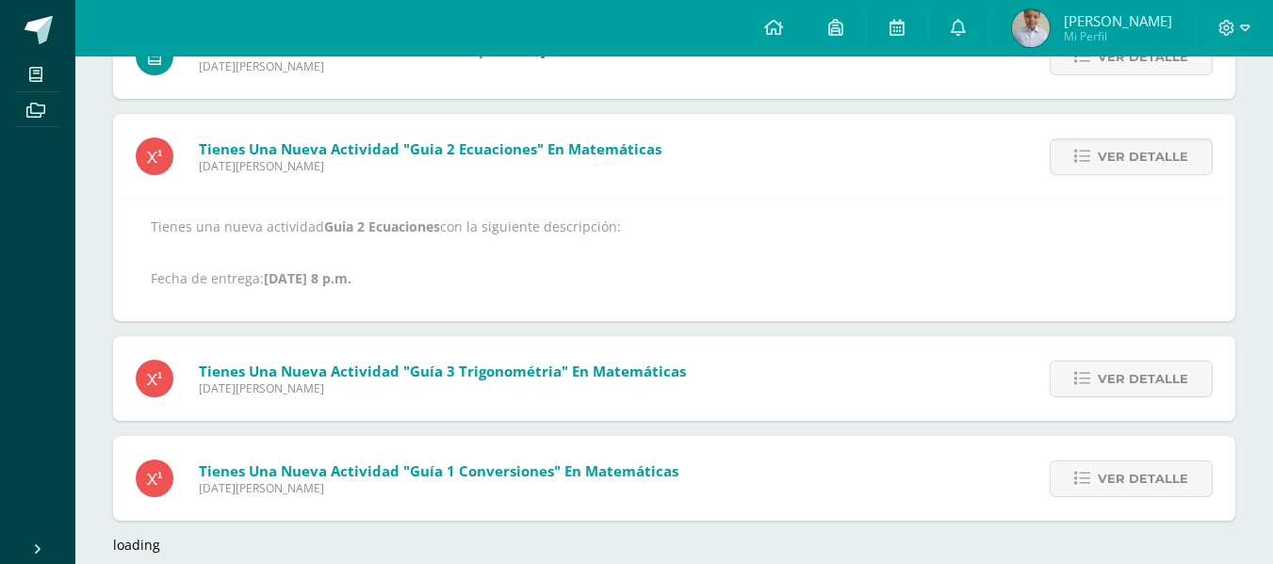
scroll to position [5573, 0]
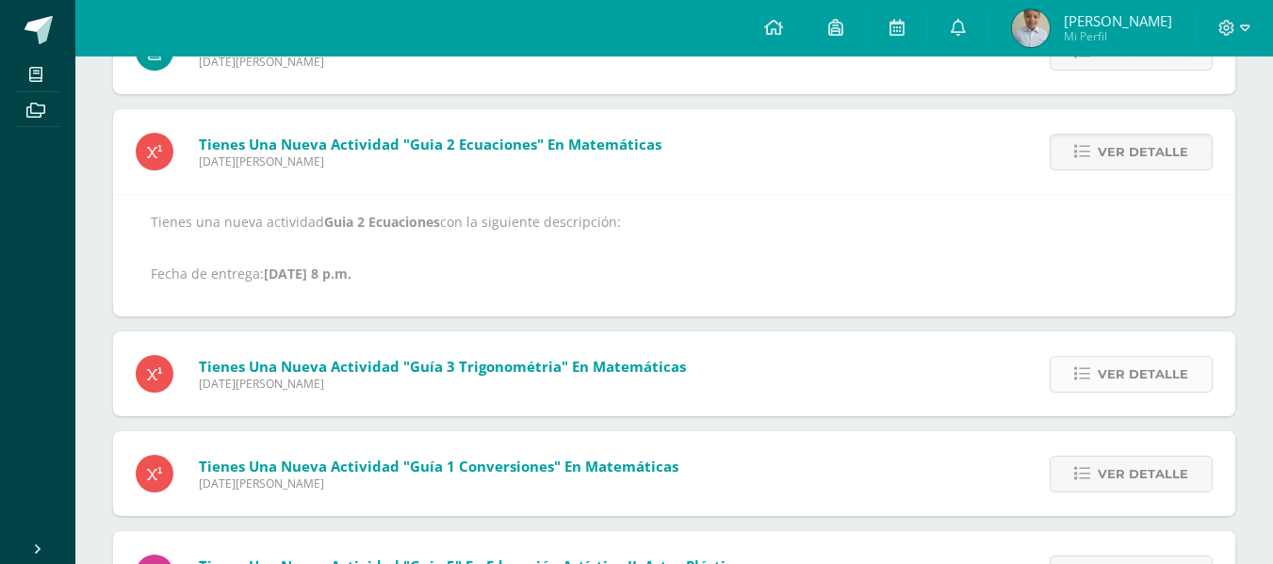
click at [1087, 388] on link "Ver detalle" at bounding box center [1130, 374] width 163 height 37
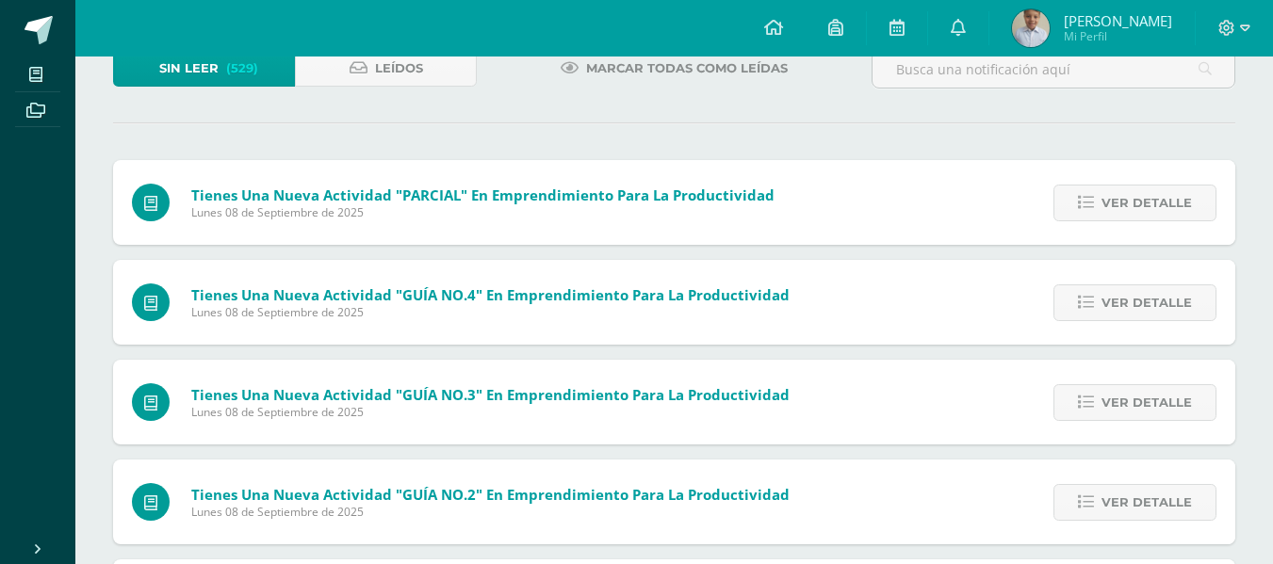
scroll to position [0, 0]
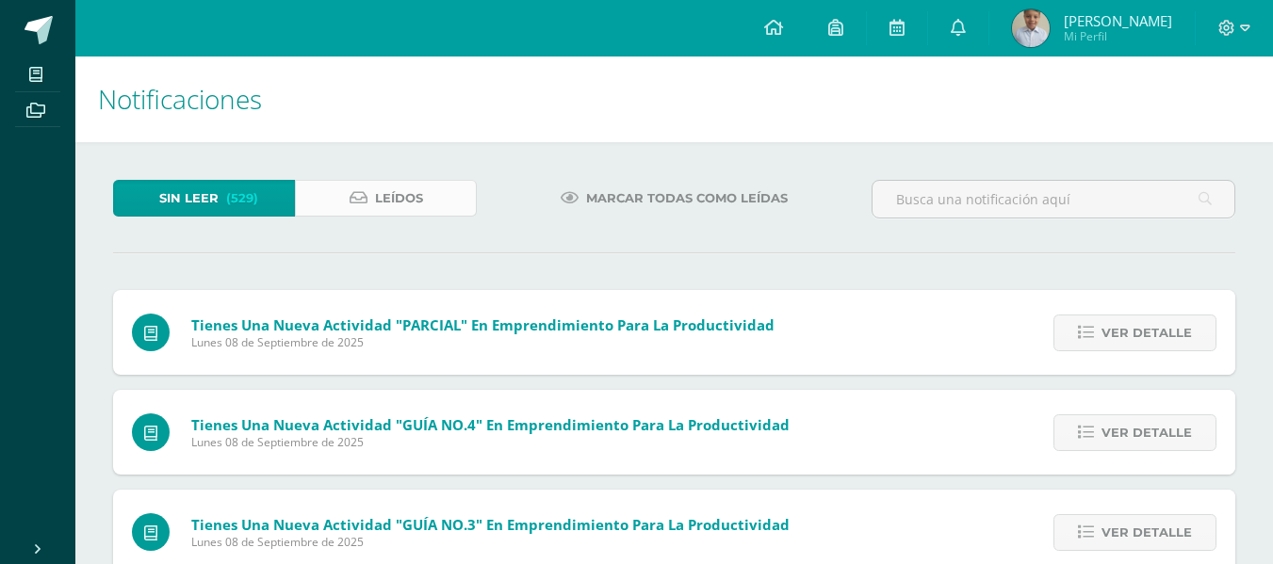
click at [405, 208] on span "Leídos" at bounding box center [399, 198] width 48 height 35
click at [1003, 205] on input "text" at bounding box center [1053, 199] width 362 height 37
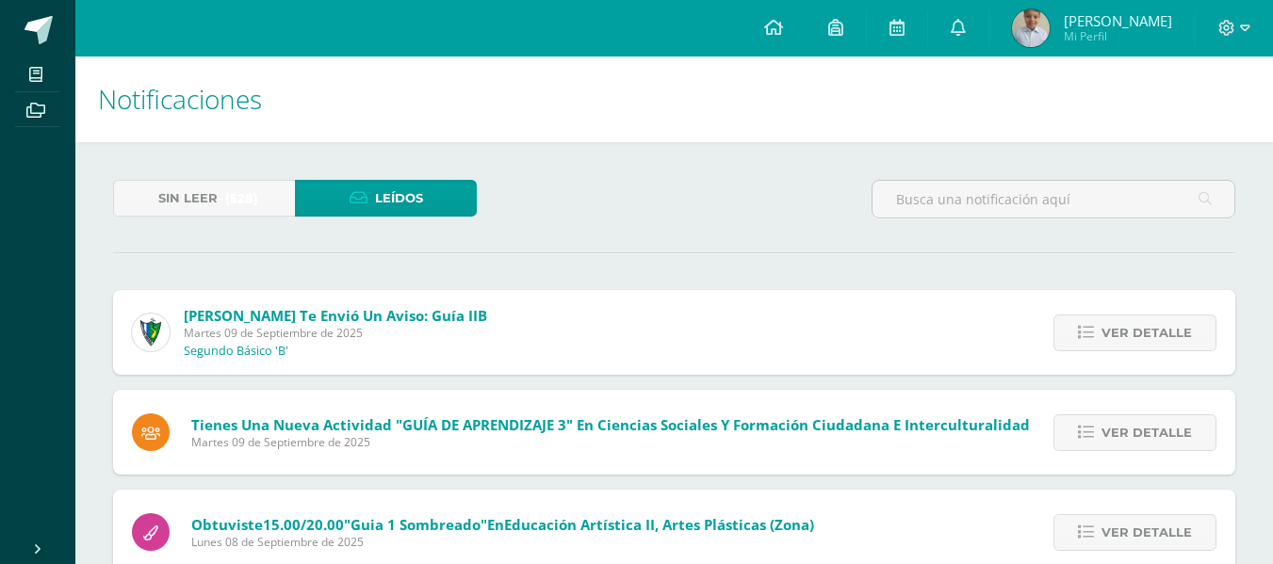
click at [1003, 205] on input "text" at bounding box center [1053, 199] width 362 height 37
click at [1210, 194] on icon at bounding box center [1204, 199] width 13 height 39
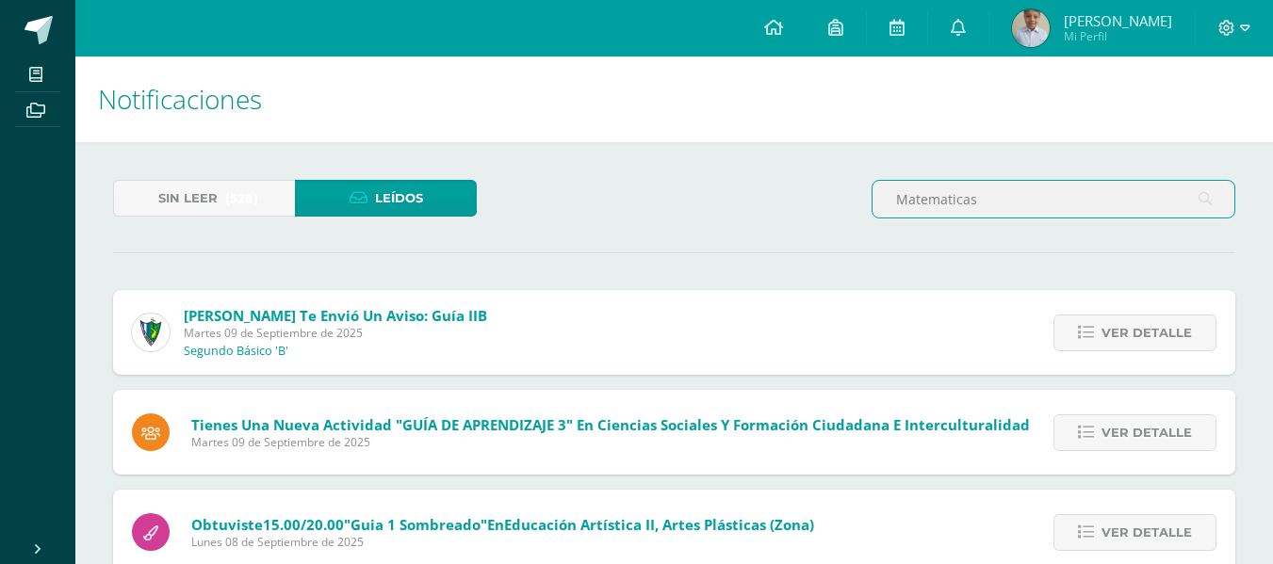
click at [1148, 201] on input "Matematicas" at bounding box center [1053, 199] width 362 height 37
type input "Matematicas Guía 2"
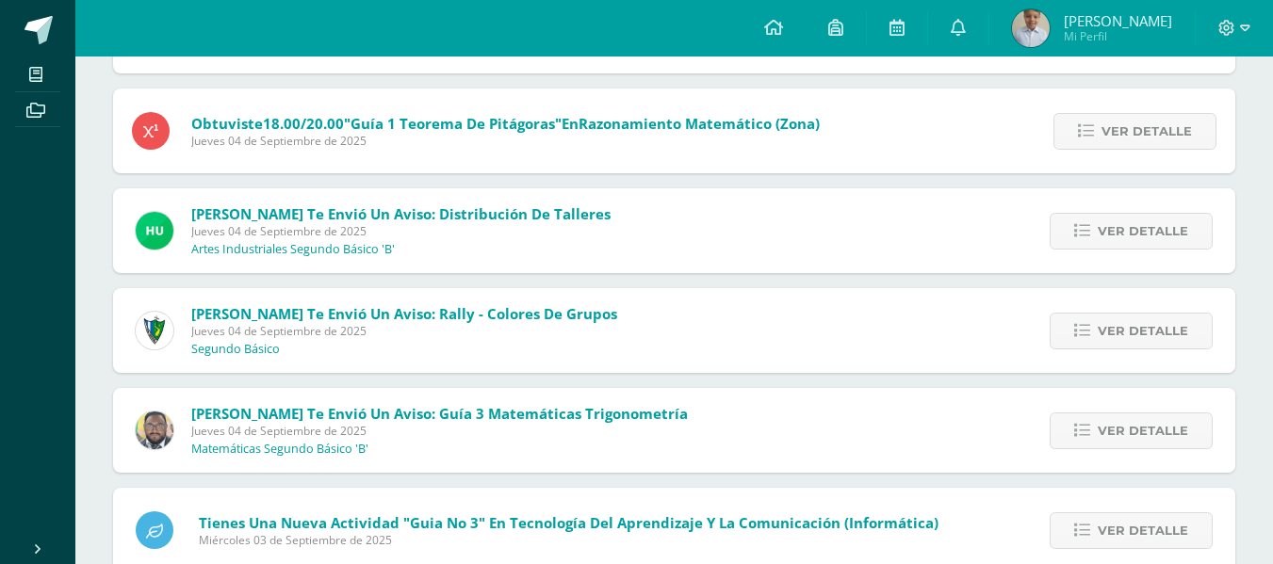
scroll to position [1103, 0]
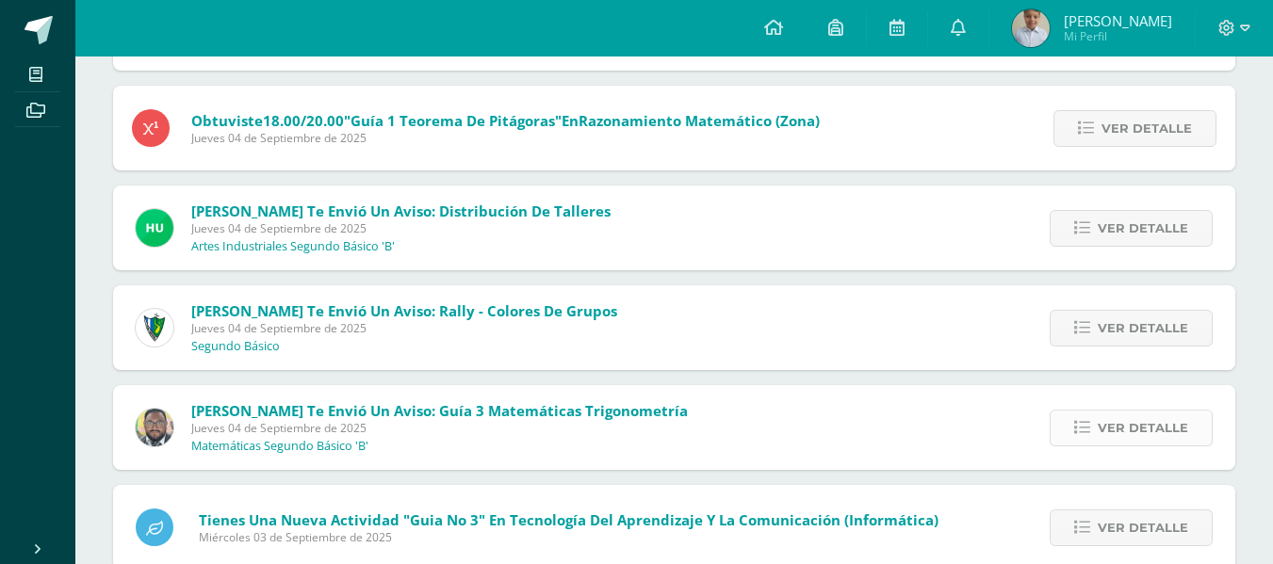
click at [1098, 422] on link "Ver detalle" at bounding box center [1130, 428] width 163 height 37
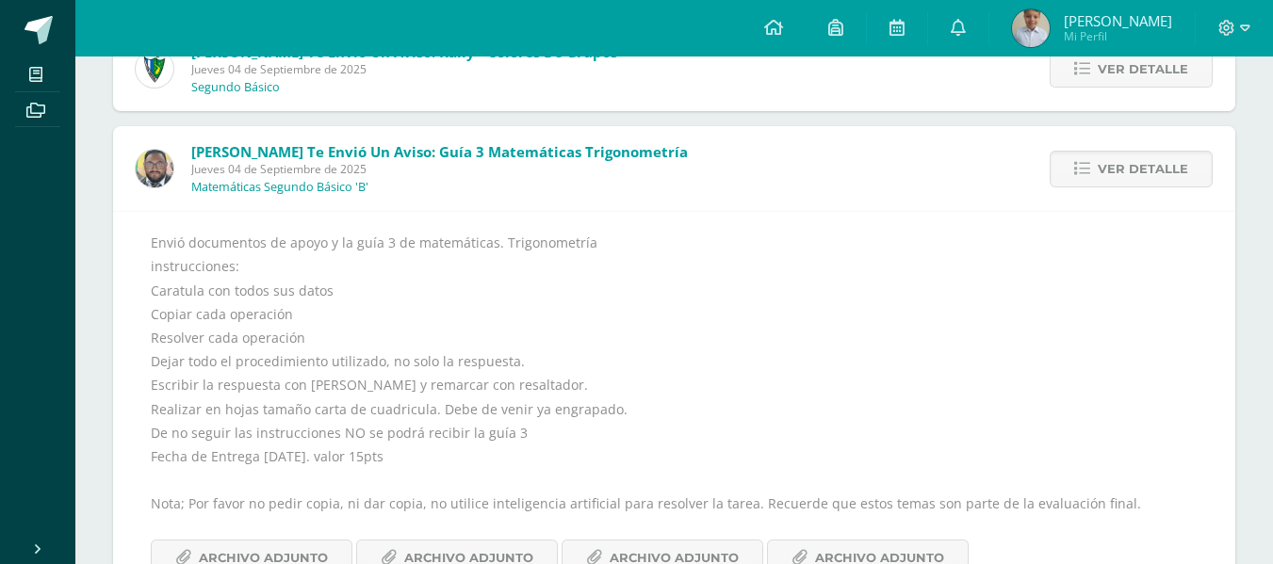
scroll to position [1484, 0]
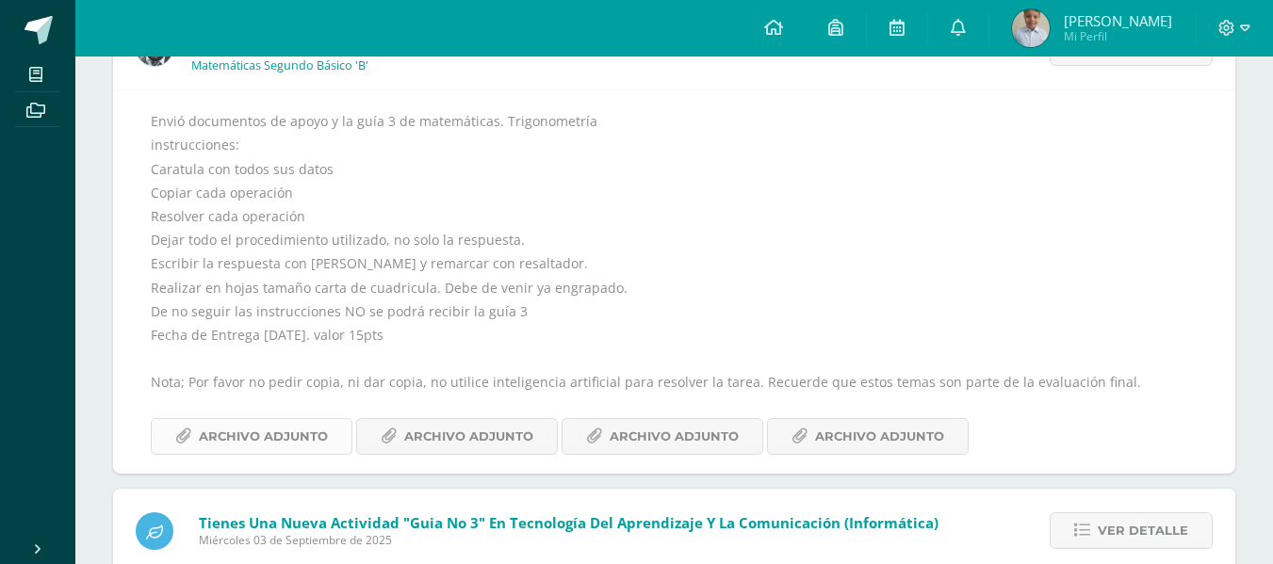
click at [268, 435] on span "Archivo Adjunto" at bounding box center [263, 436] width 129 height 35
click at [865, 440] on span "Archivo Adjunto" at bounding box center [879, 436] width 129 height 35
click at [685, 447] on span "Archivo Adjunto" at bounding box center [673, 436] width 129 height 35
click at [450, 425] on span "Archivo Adjunto" at bounding box center [468, 436] width 129 height 35
click at [289, 446] on span "Archivo Adjunto" at bounding box center [263, 436] width 129 height 35
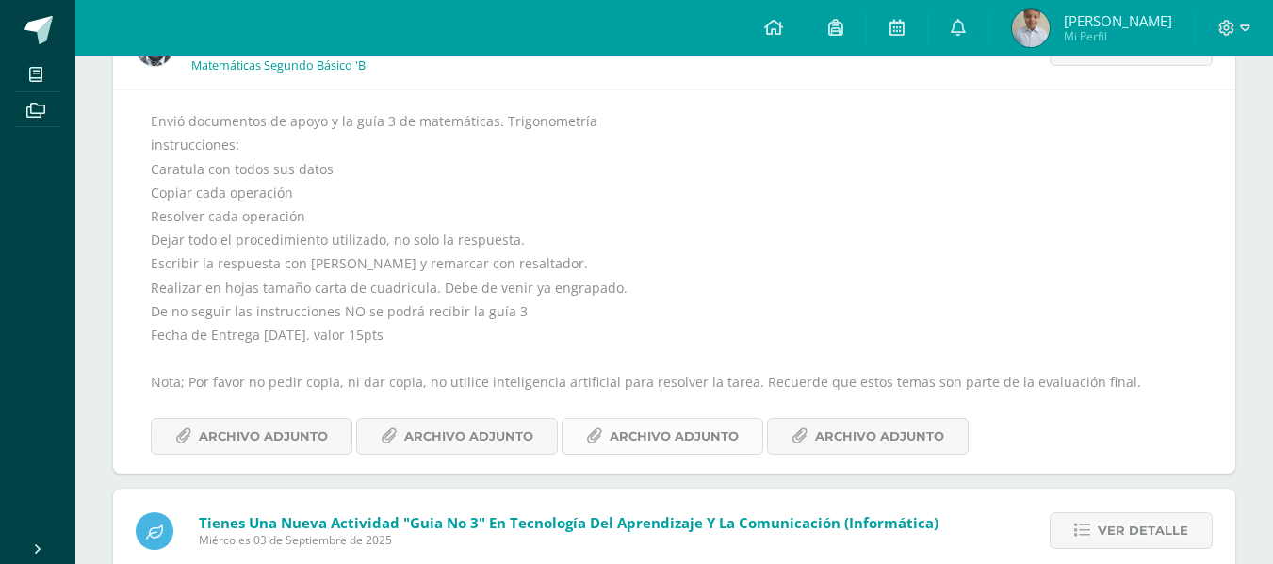
click at [674, 443] on span "Archivo Adjunto" at bounding box center [673, 436] width 129 height 35
click at [794, 443] on icon at bounding box center [799, 437] width 16 height 16
click at [500, 439] on span "Archivo Adjunto" at bounding box center [468, 436] width 129 height 35
